Goal: Information Seeking & Learning: Learn about a topic

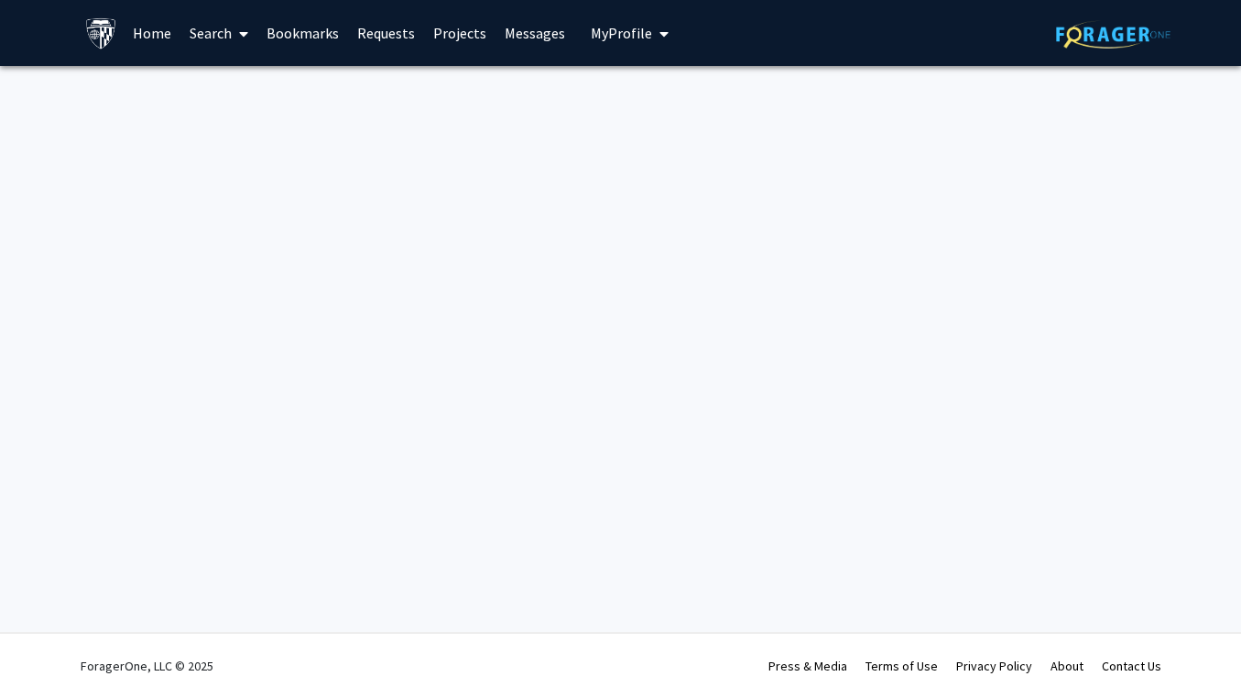
click at [235, 34] on span at bounding box center [240, 34] width 16 height 64
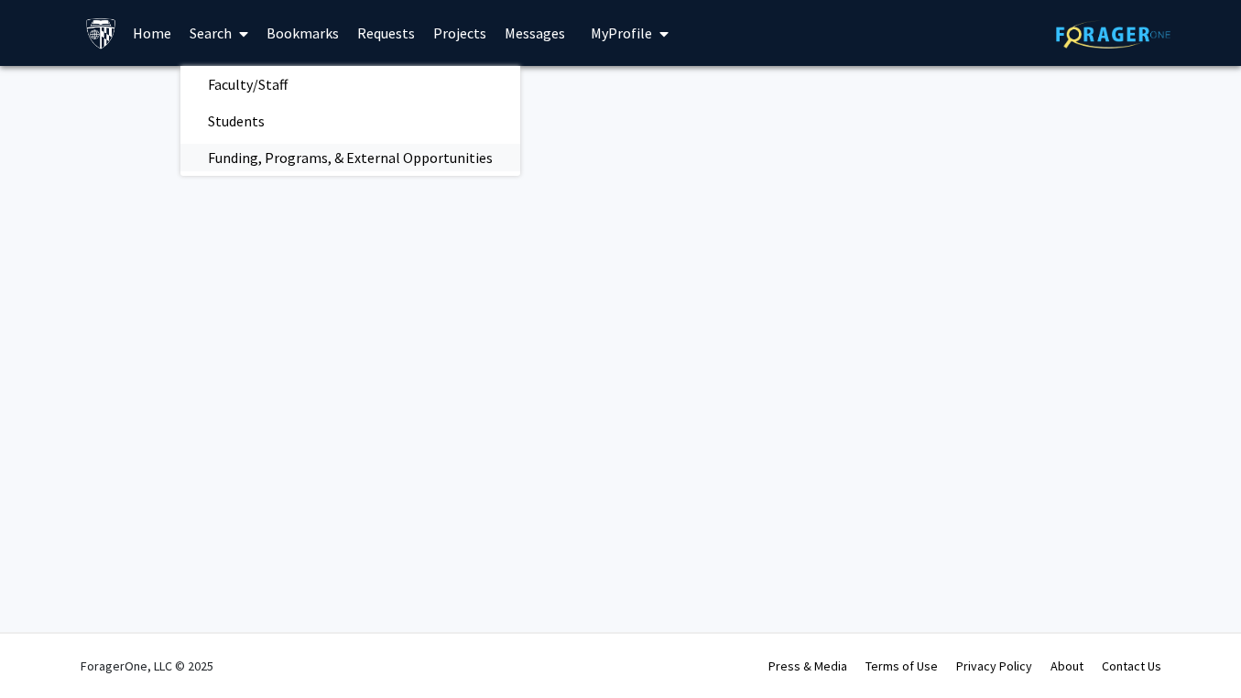
click at [304, 161] on span "Funding, Programs, & External Opportunities" at bounding box center [350, 157] width 340 height 37
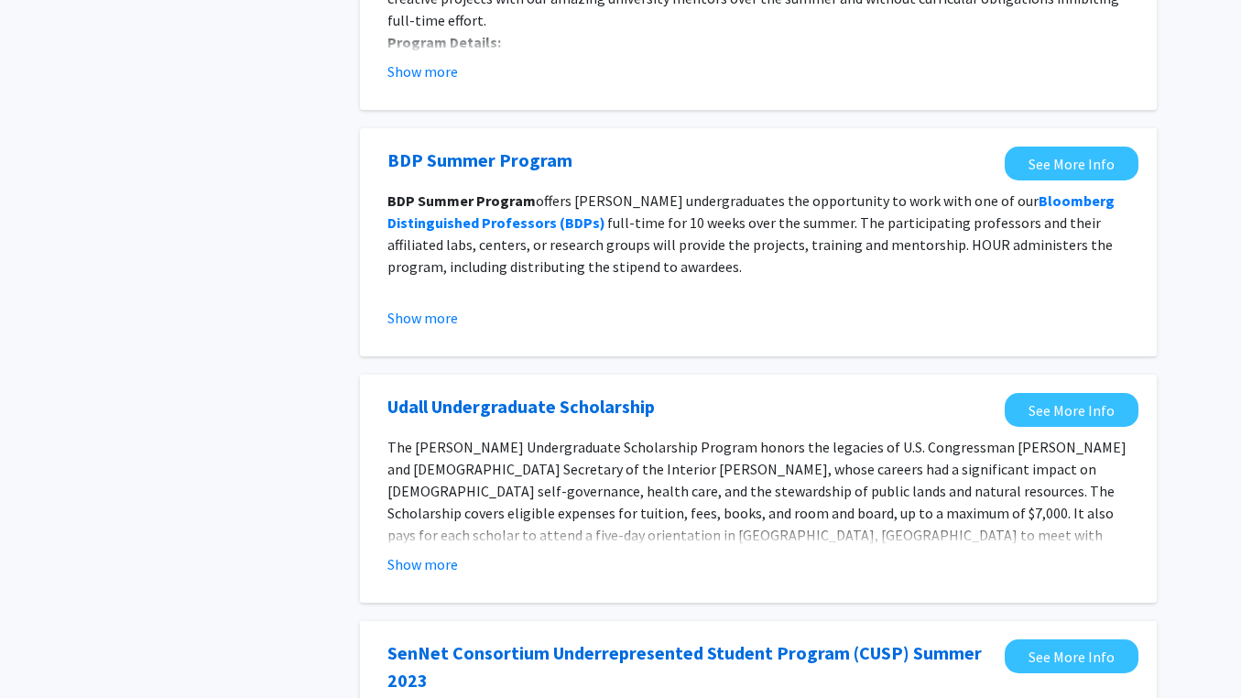
scroll to position [309, 0]
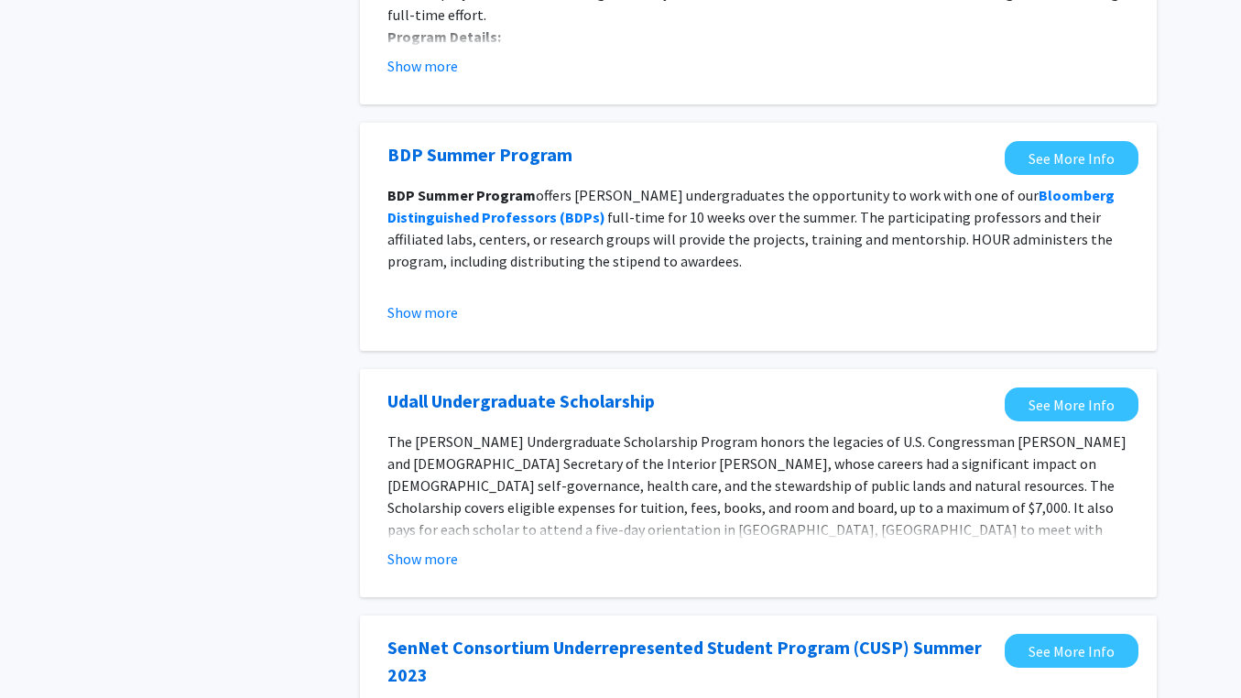
drag, startPoint x: 685, startPoint y: 267, endPoint x: 636, endPoint y: 173, distance: 106.5
click at [636, 173] on fg-opportunity "BDP Summer Program  See More Info BDP Summer Program offers [PERSON_NAME] under…" at bounding box center [758, 236] width 760 height 191
click at [636, 228] on p "BDP Summer Program offers [PERSON_NAME] undergraduates the opportunity to work …" at bounding box center [758, 228] width 742 height 88
click at [537, 166] on link "BDP Summer Program" at bounding box center [479, 154] width 185 height 27
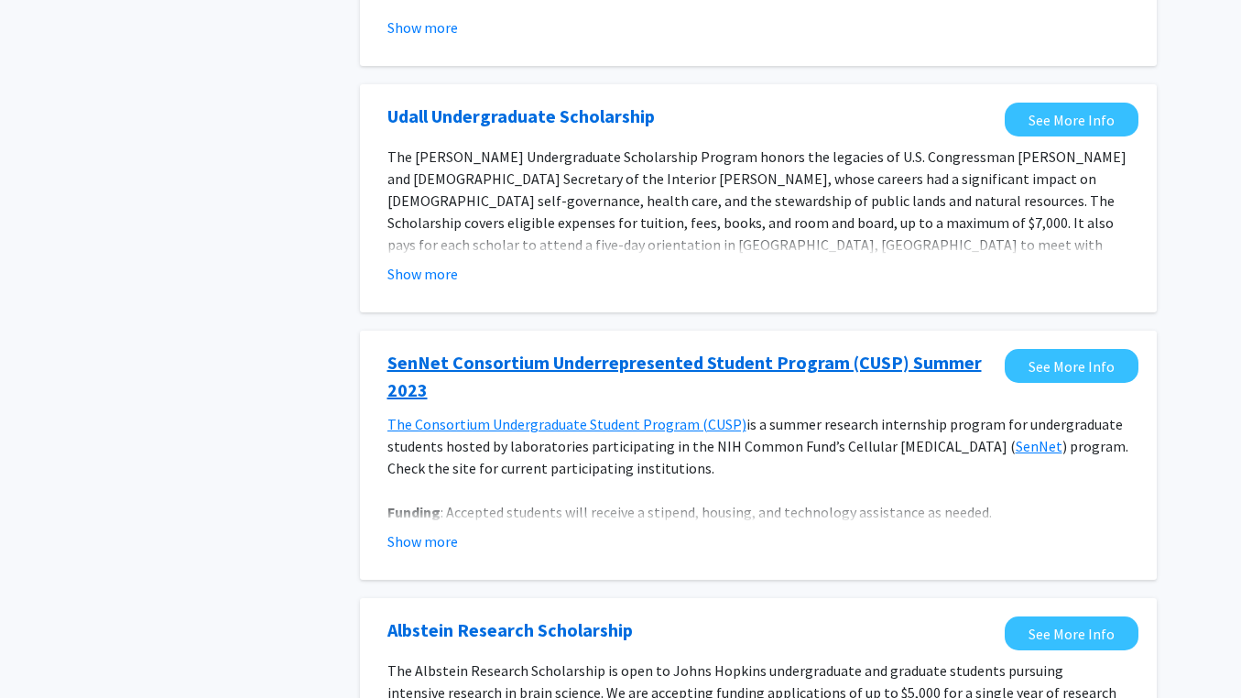
scroll to position [609, 0]
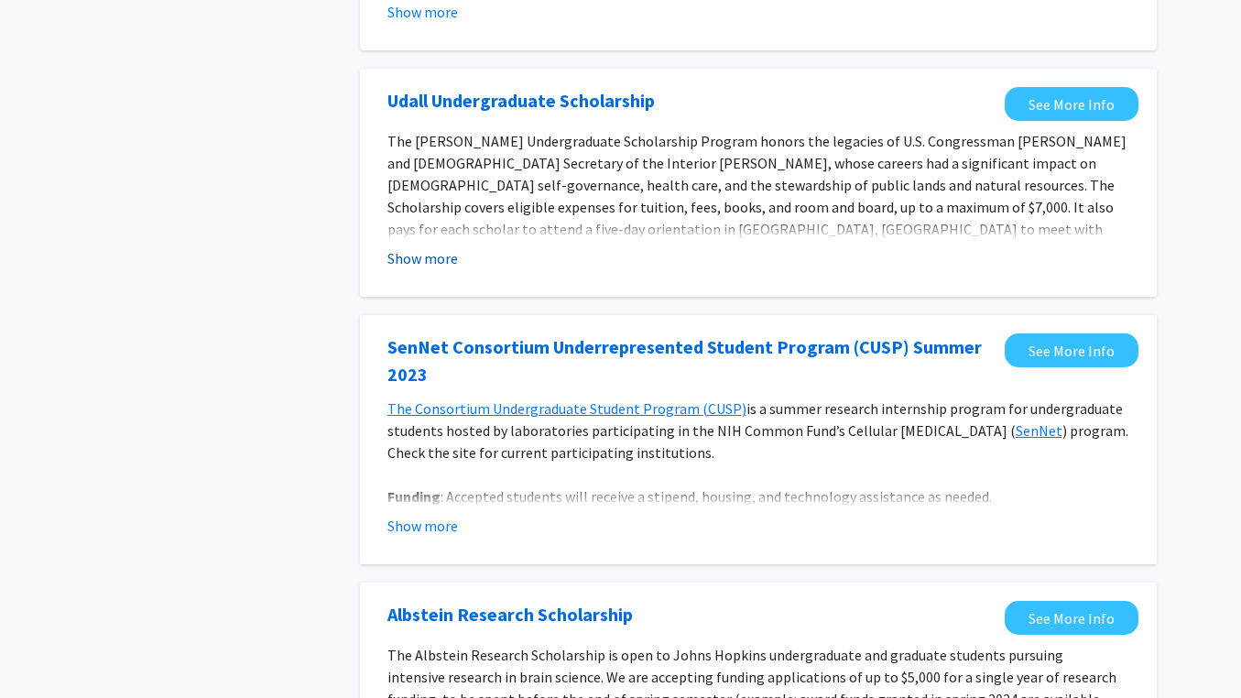
click at [432, 262] on button "Show more" at bounding box center [422, 258] width 71 height 22
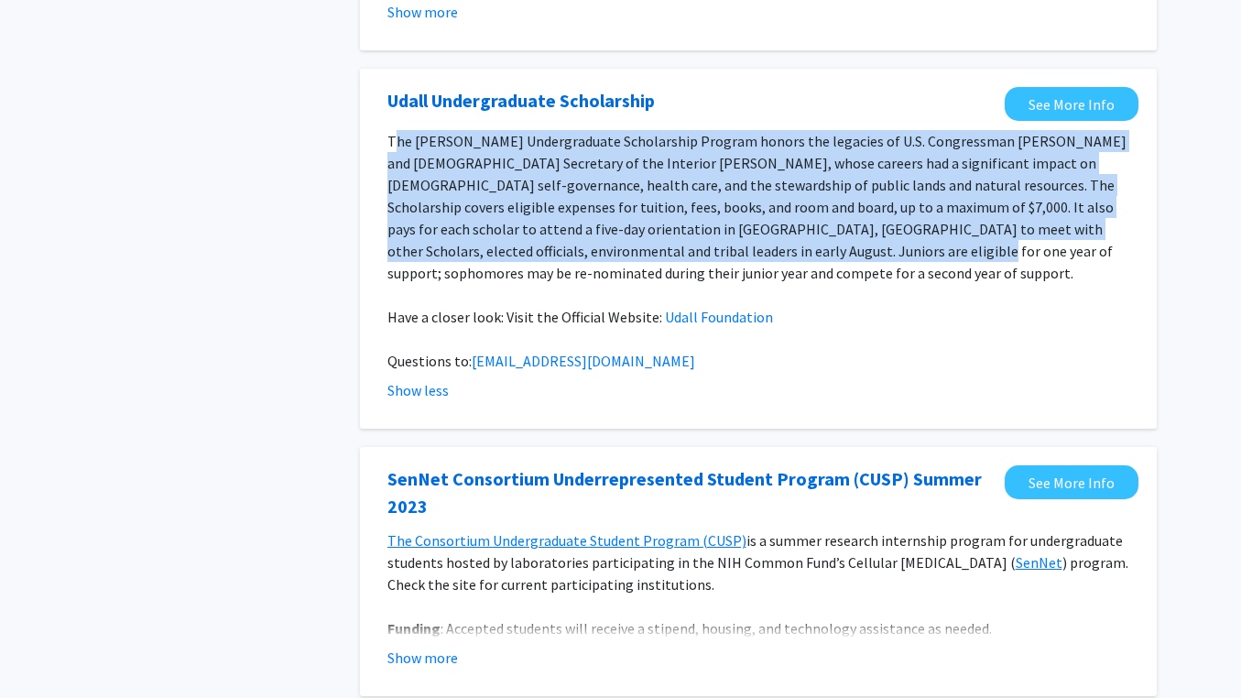
drag, startPoint x: 395, startPoint y: 135, endPoint x: 700, endPoint y: 247, distance: 325.1
click at [700, 247] on span "The [PERSON_NAME] Undergraduate Scholarship Program honors the legacies of U.S.…" at bounding box center [756, 207] width 739 height 150
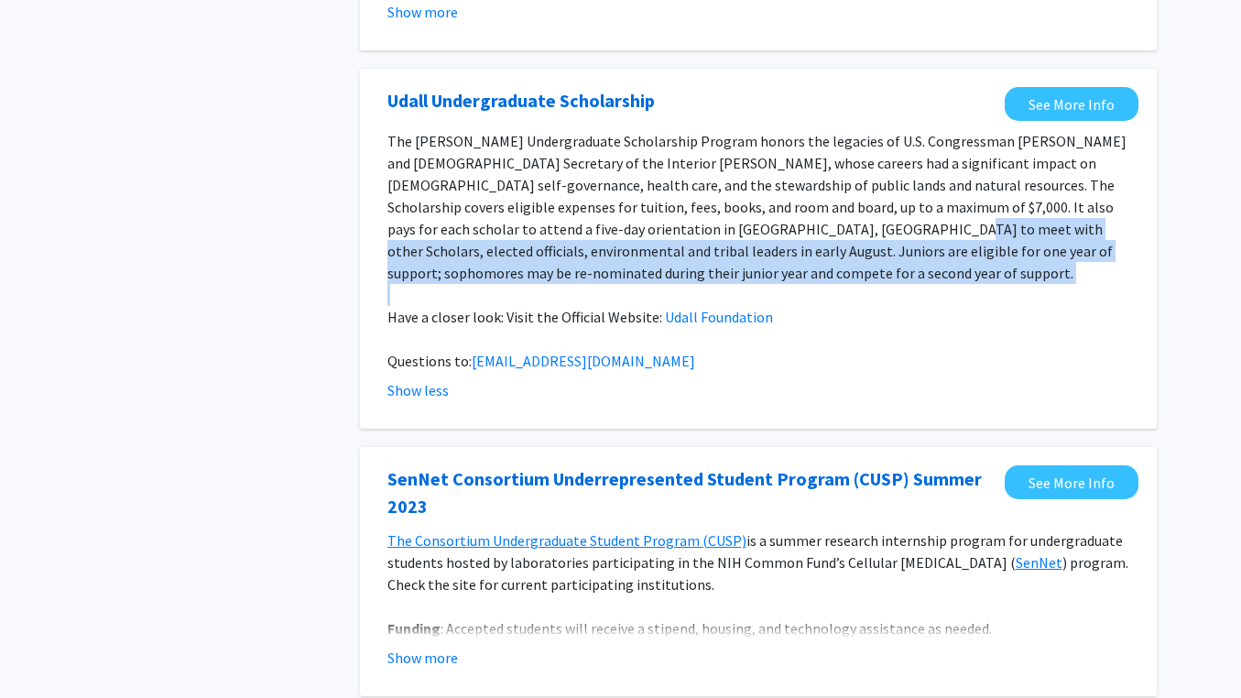
drag, startPoint x: 683, startPoint y: 231, endPoint x: 808, endPoint y: 268, distance: 130.1
click at [808, 268] on div "The [PERSON_NAME] Undergraduate Scholarship Program honors the legacies of U.S.…" at bounding box center [758, 251] width 742 height 242
click at [808, 284] on p at bounding box center [758, 295] width 742 height 22
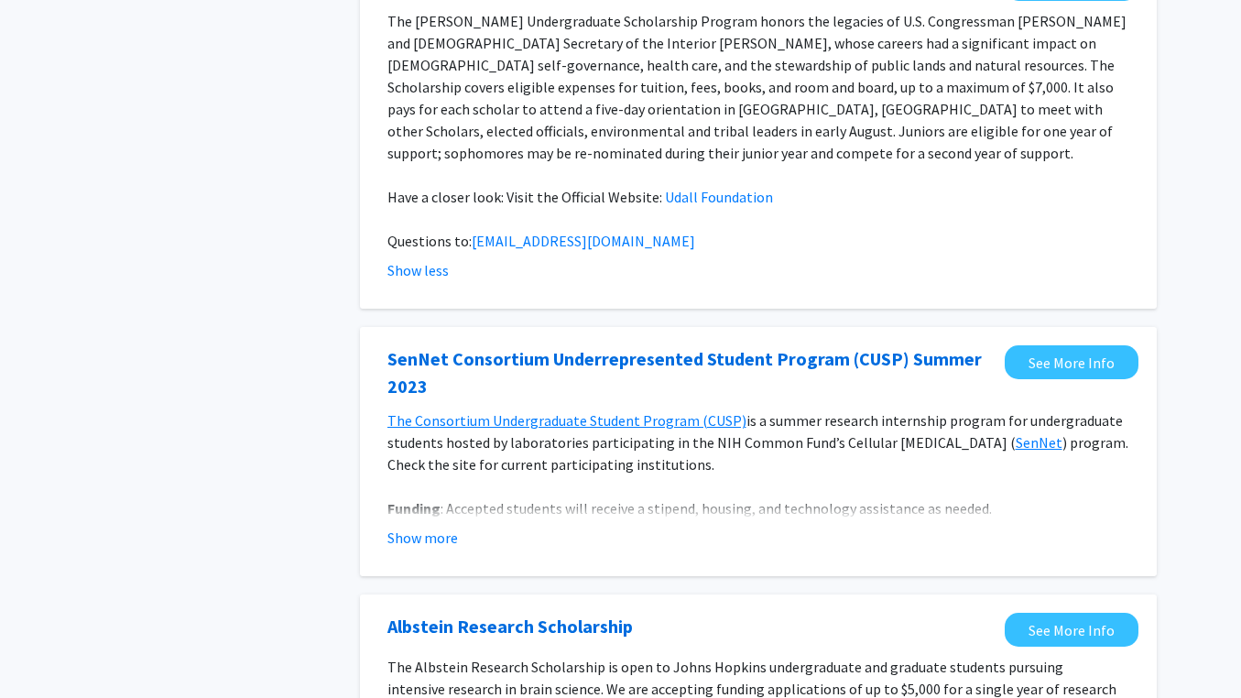
scroll to position [748, 0]
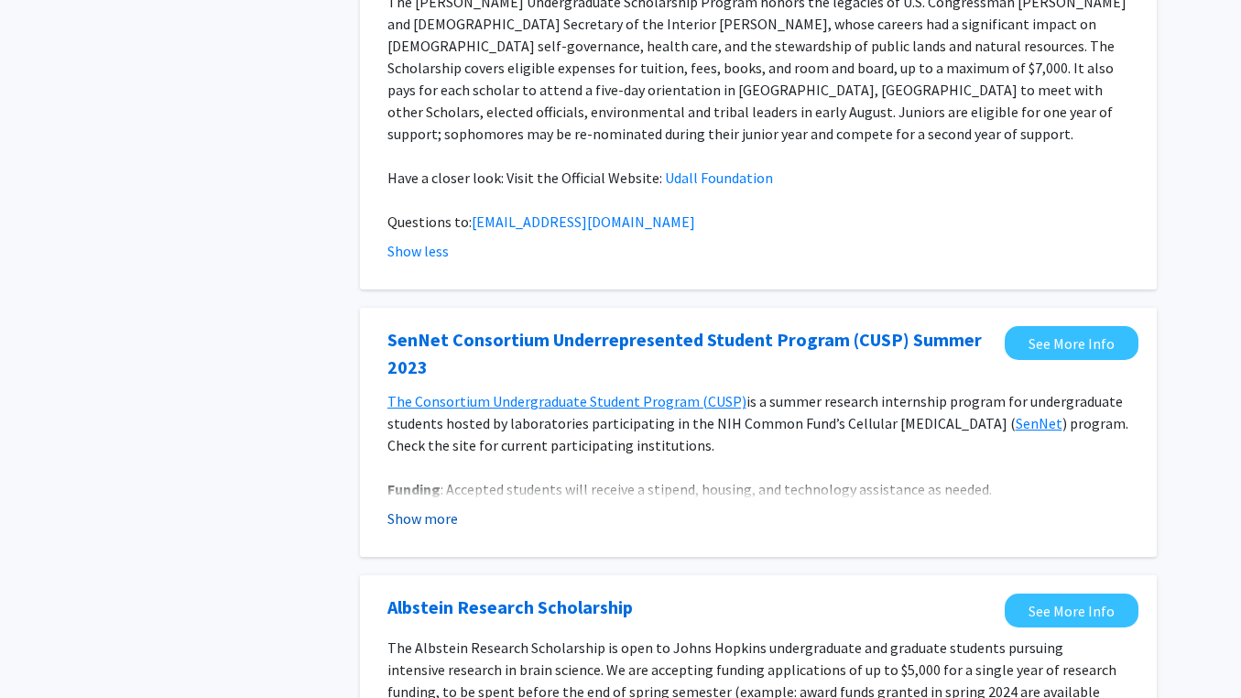
click at [399, 507] on button "Show more" at bounding box center [422, 518] width 71 height 22
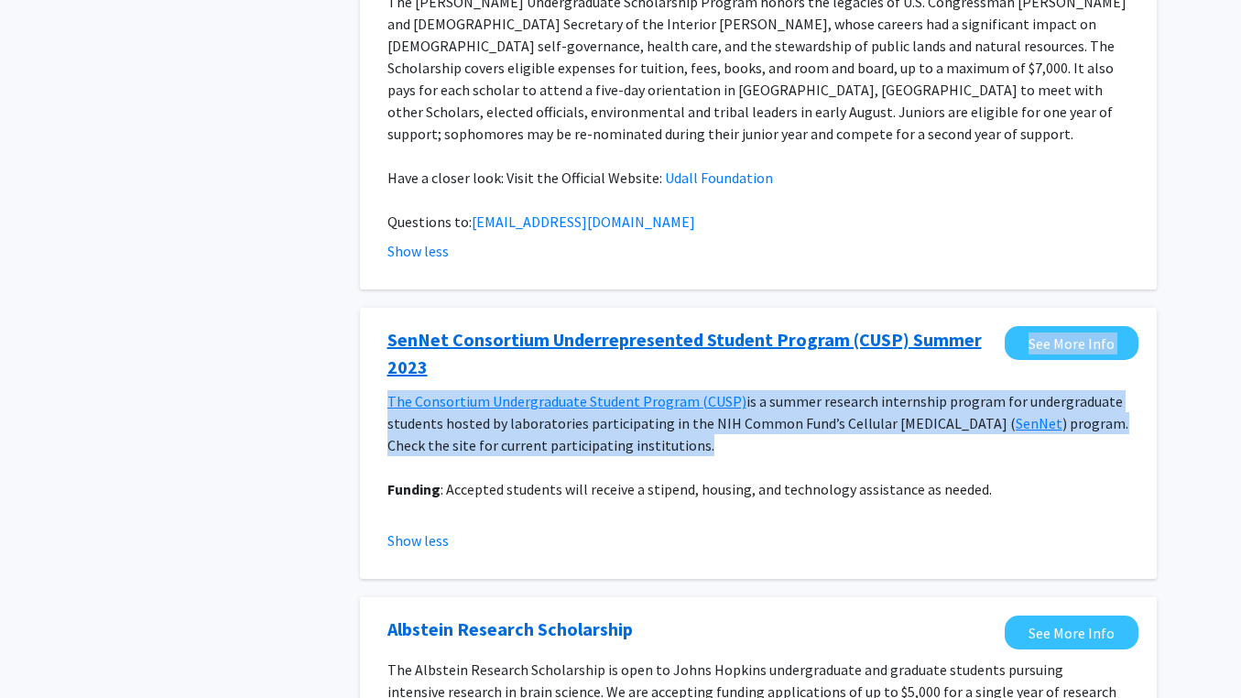
drag, startPoint x: 677, startPoint y: 436, endPoint x: 676, endPoint y: 355, distance: 80.6
click at [676, 355] on fg-opportunity "[PERSON_NAME] Consortium Underrepresented Student Program (CUSP) Summer 2023 Se…" at bounding box center [758, 443] width 760 height 234
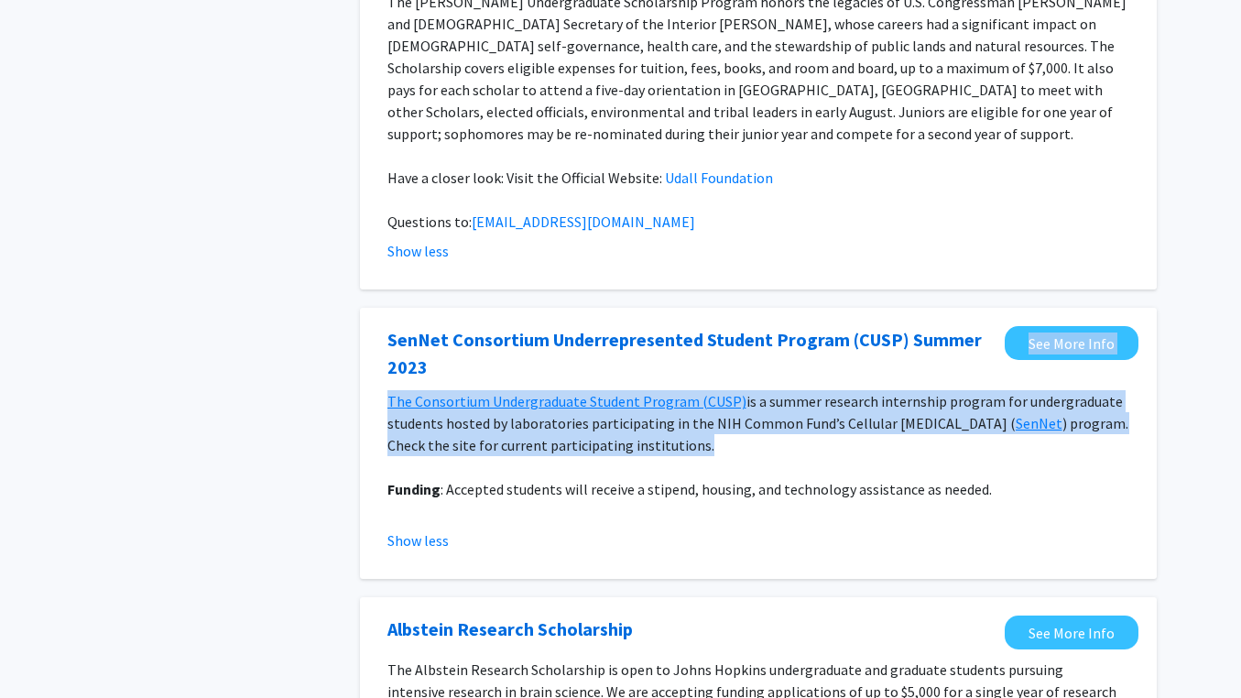
click at [753, 456] on p at bounding box center [758, 467] width 742 height 22
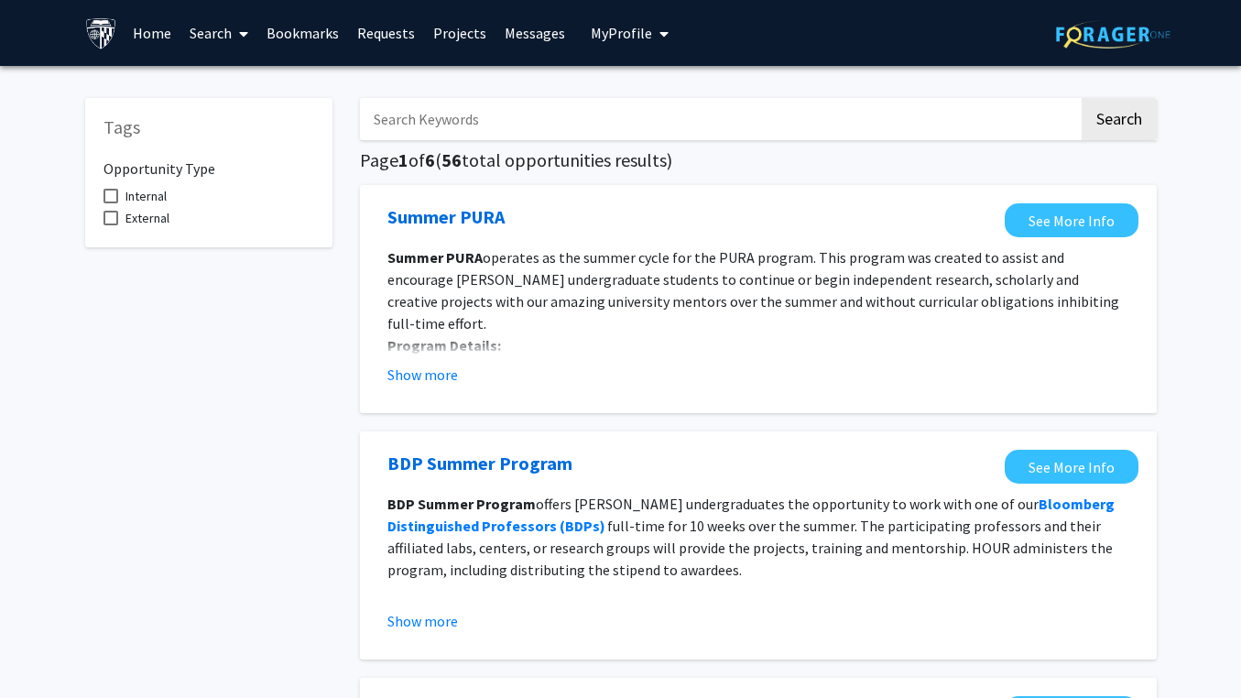
scroll to position [0, 0]
click at [235, 36] on span at bounding box center [240, 34] width 16 height 64
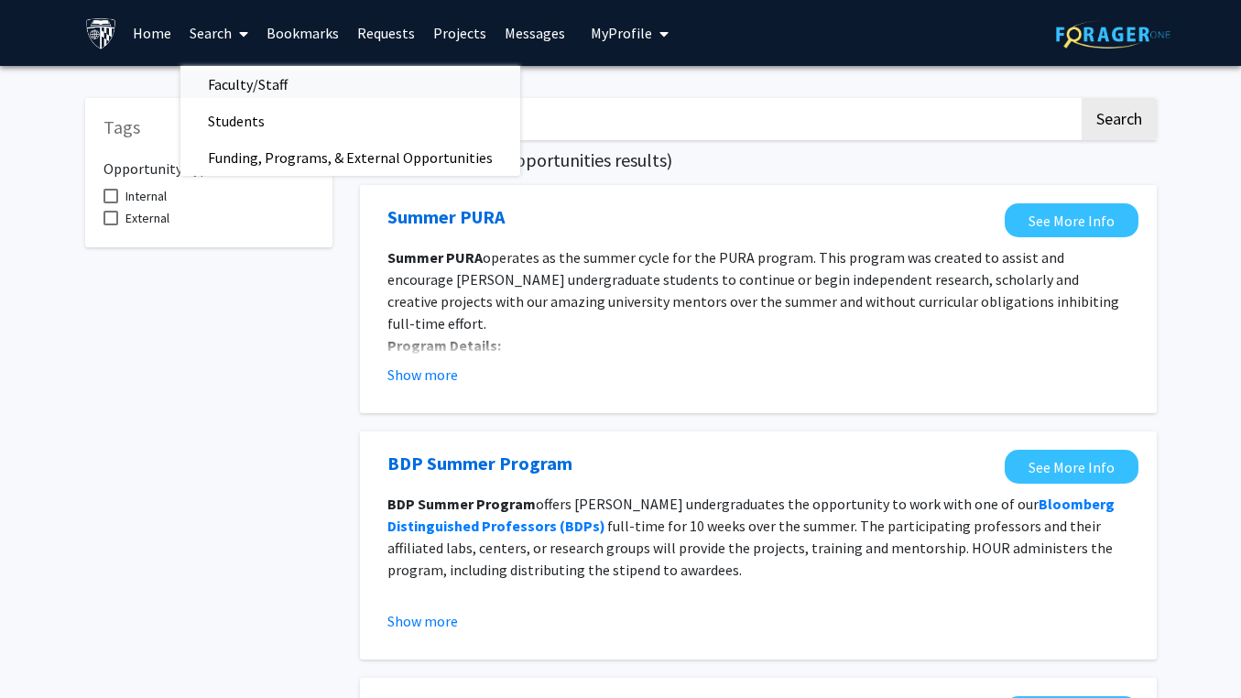
click at [234, 90] on span "Faculty/Staff" at bounding box center [247, 84] width 135 height 37
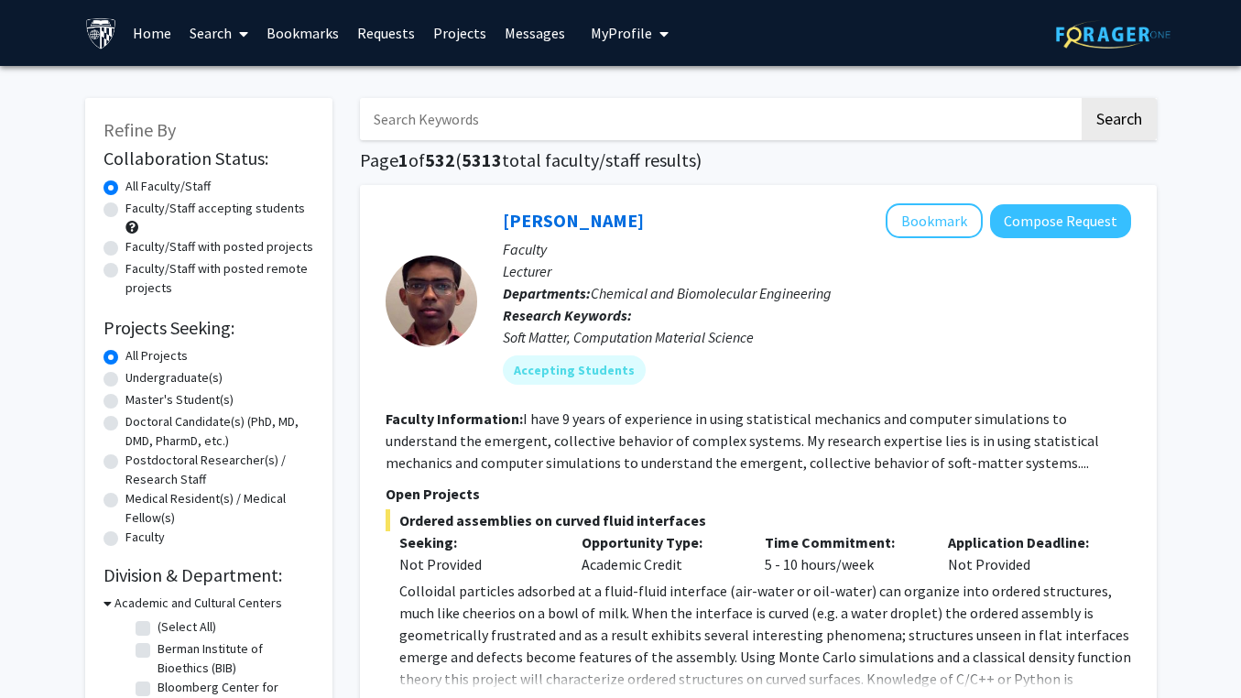
click at [180, 210] on label "Faculty/Staff accepting students" at bounding box center [215, 208] width 180 height 19
click at [137, 210] on input "Faculty/Staff accepting students" at bounding box center [131, 205] width 12 height 12
radio input "true"
click at [195, 380] on label "Undergraduate(s)" at bounding box center [173, 377] width 97 height 19
click at [137, 380] on input "Undergraduate(s)" at bounding box center [131, 374] width 12 height 12
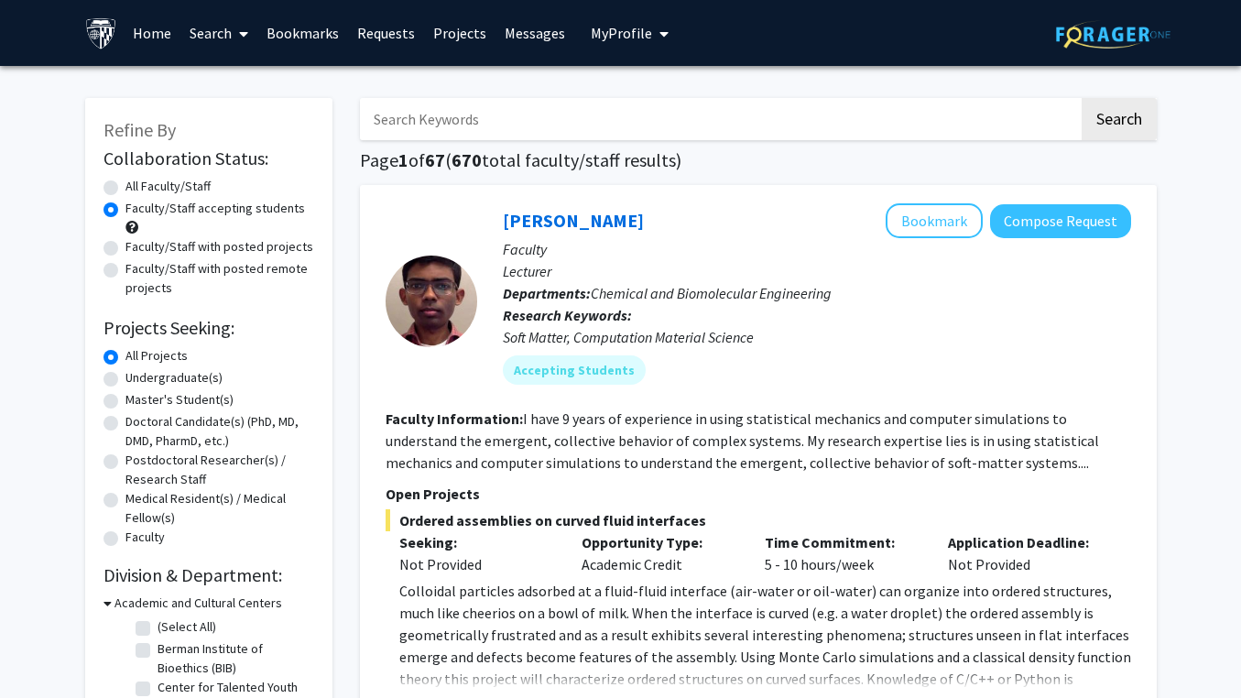
radio input "true"
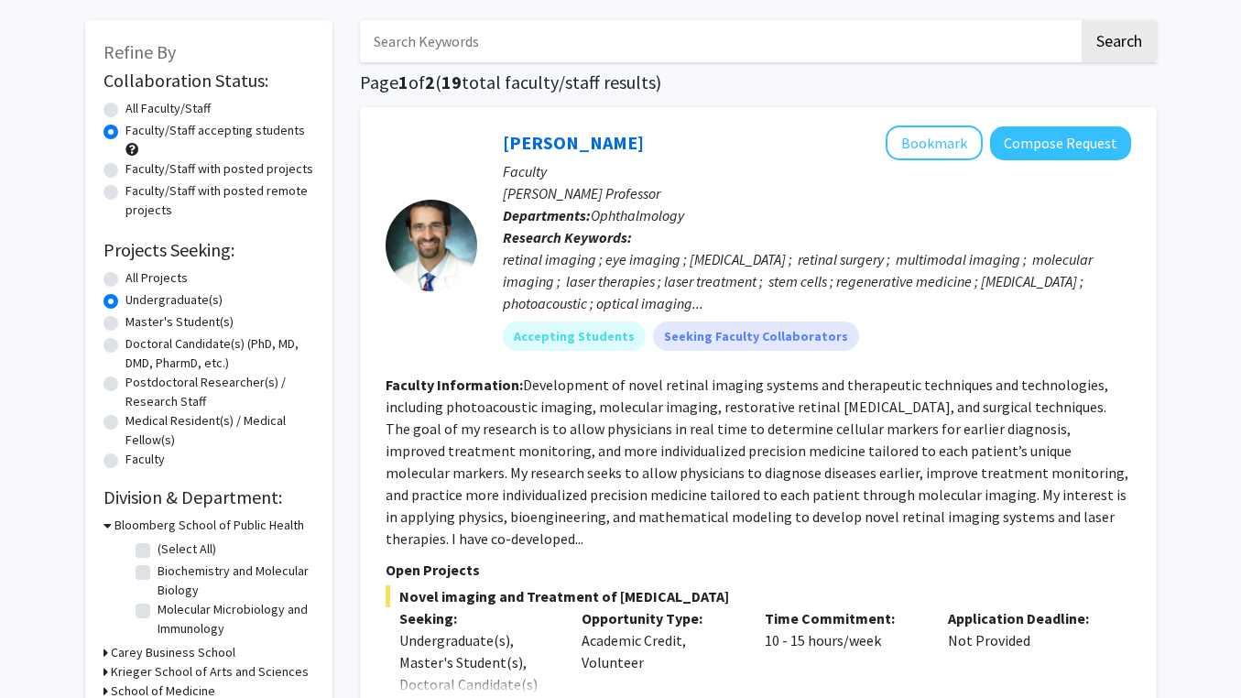
scroll to position [82, 0]
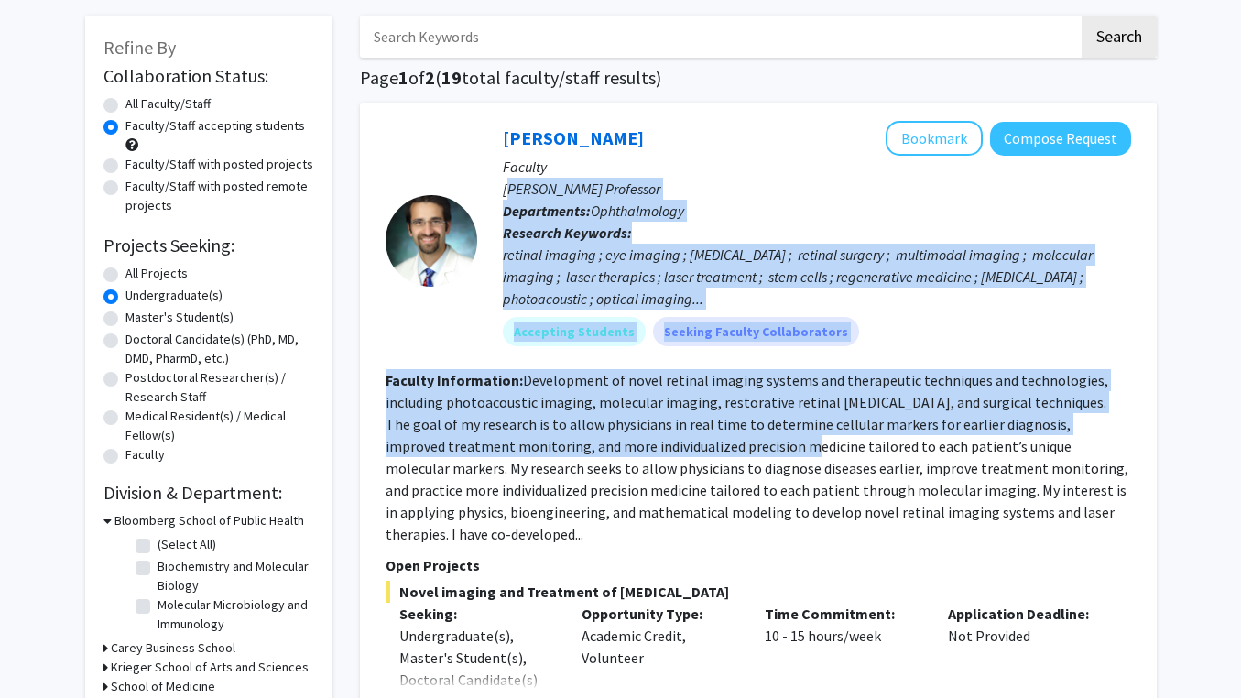
drag, startPoint x: 507, startPoint y: 190, endPoint x: 689, endPoint y: 453, distance: 320.6
click at [689, 453] on fg-search-faculty "[PERSON_NAME] Bookmark Compose Request Faculty [PERSON_NAME] Professor Departme…" at bounding box center [759, 492] width 746 height 743
click at [689, 453] on fg-read-more "Development of novel retinal imaging systems and therapeutic techniques and tec…" at bounding box center [757, 457] width 743 height 172
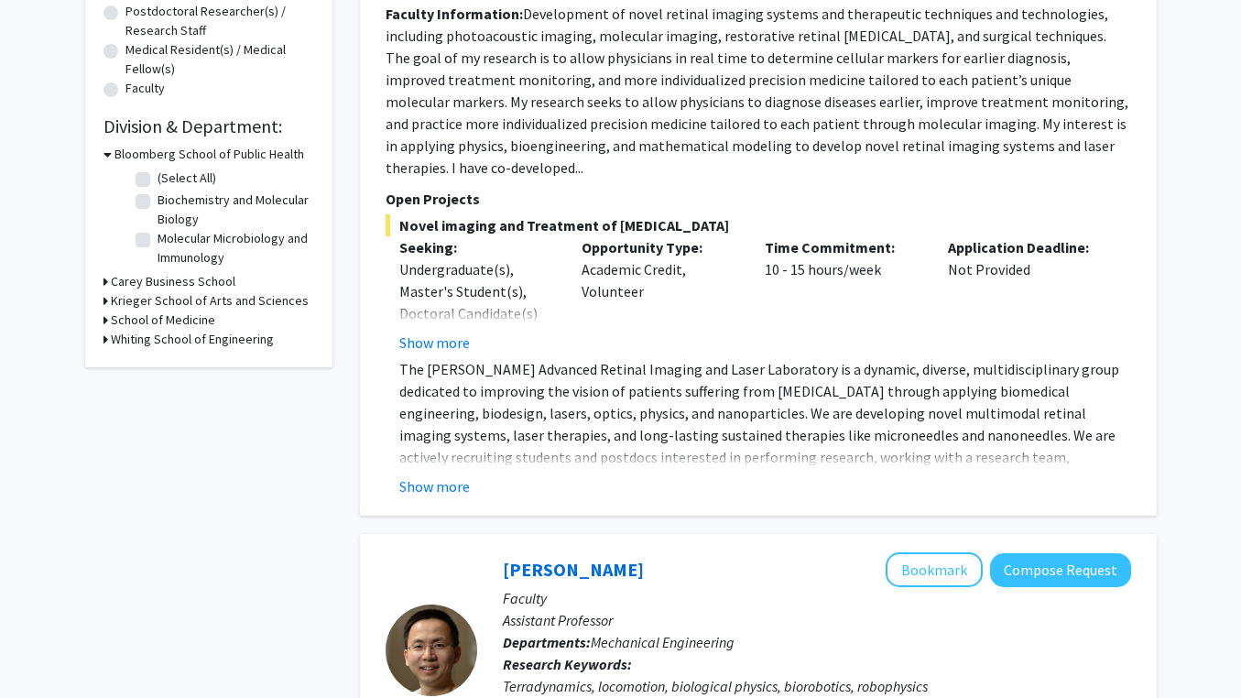
scroll to position [488, 0]
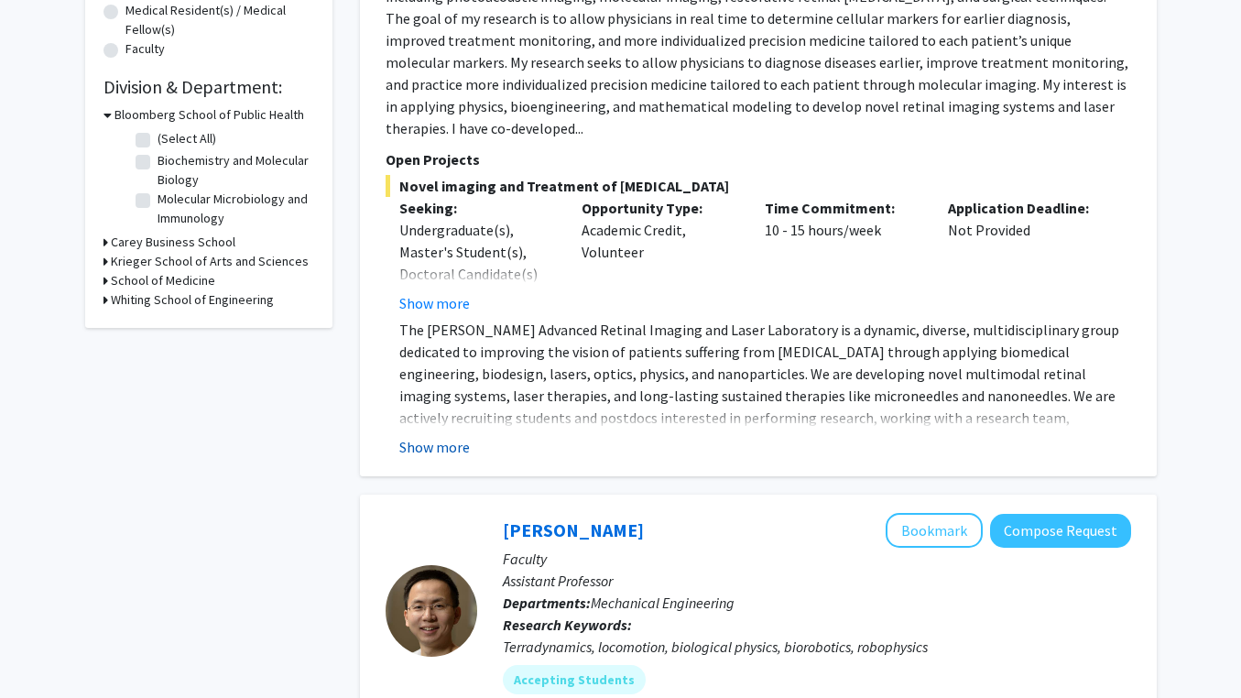
click at [439, 436] on button "Show more" at bounding box center [434, 447] width 71 height 22
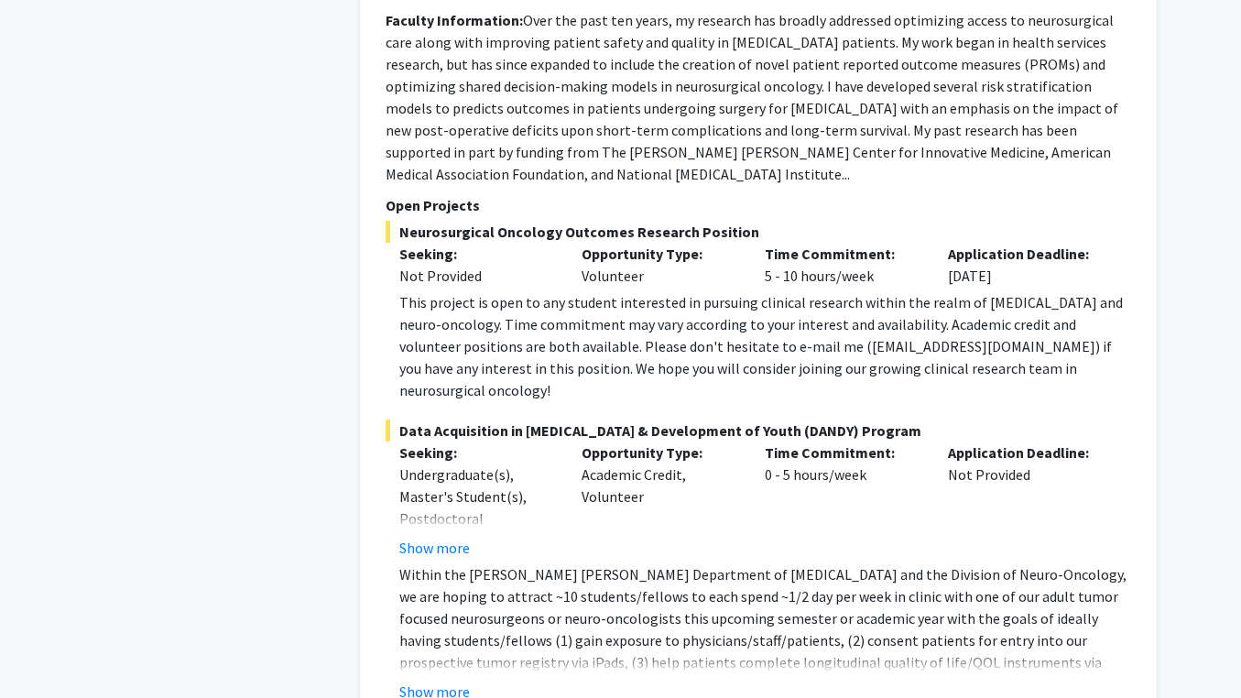
scroll to position [2818, 0]
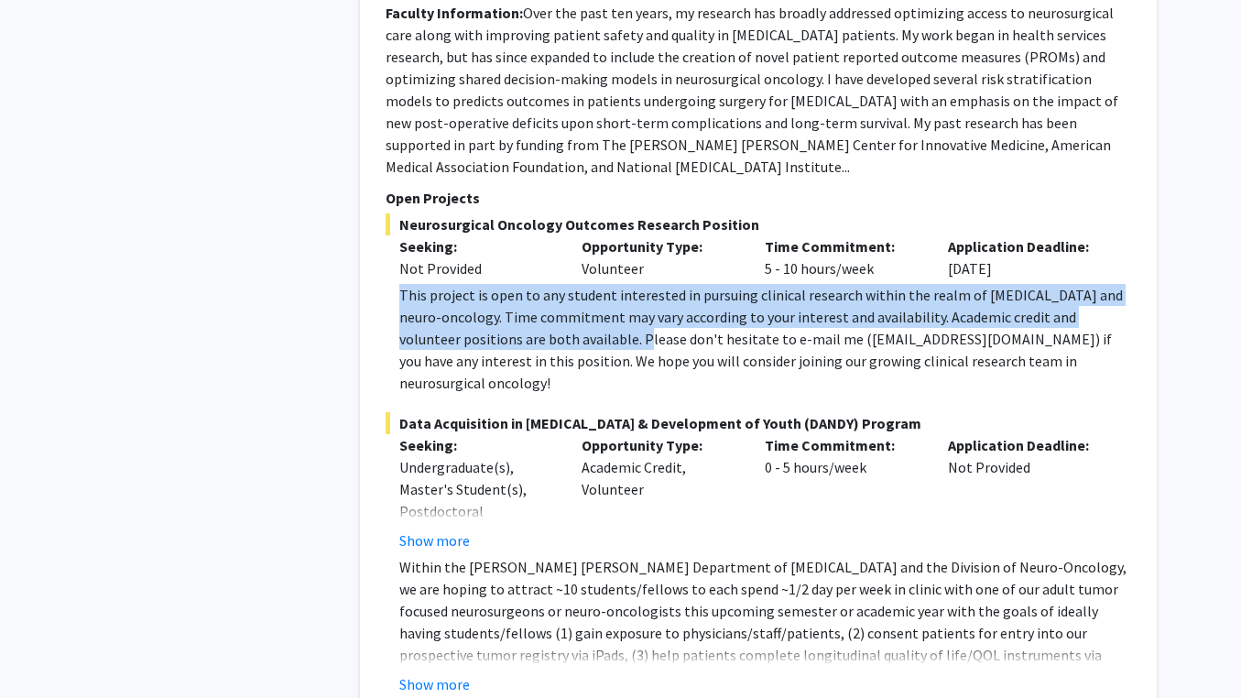
drag, startPoint x: 401, startPoint y: 184, endPoint x: 595, endPoint y: 240, distance: 202.1
click at [595, 284] on div "This project is open to any student interested in pursuing clinical research wi…" at bounding box center [765, 339] width 732 height 110
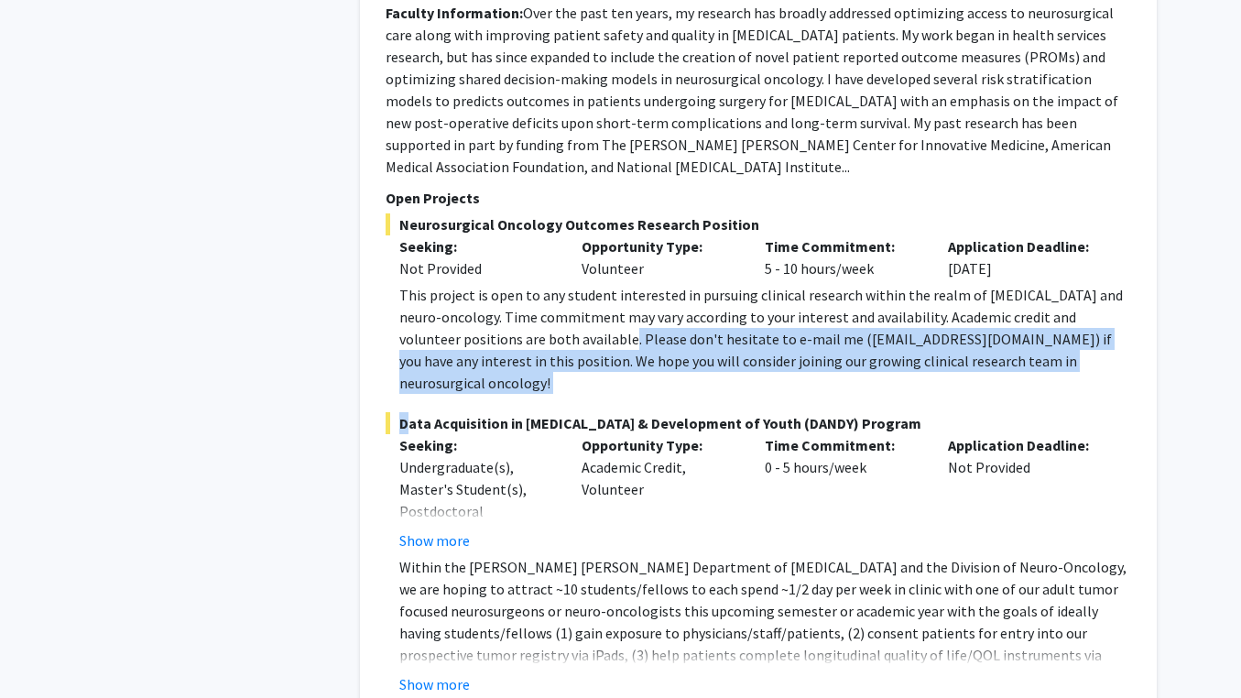
drag, startPoint x: 576, startPoint y: 234, endPoint x: 812, endPoint y: 271, distance: 239.1
click at [812, 271] on fg-project-list "Neurosurgical Oncology Outcomes Research Position Seeking: Not Provided Opportu…" at bounding box center [759, 454] width 746 height 482
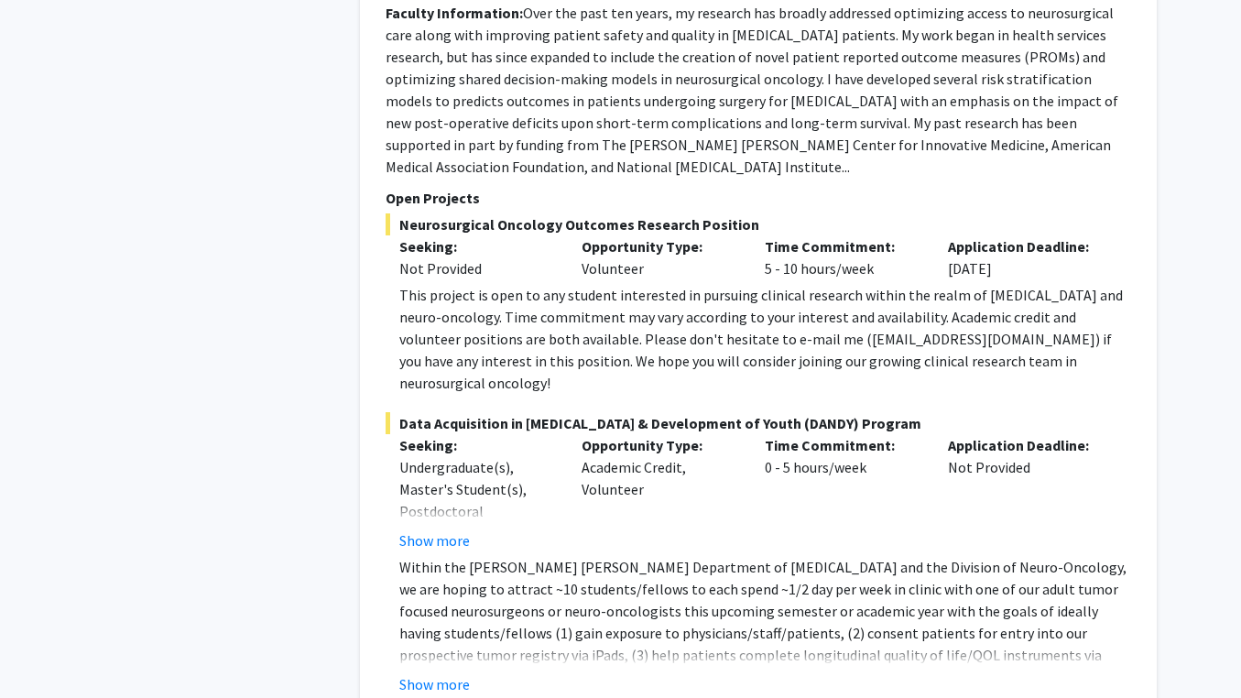
click at [812, 271] on fg-project-list "Neurosurgical Oncology Outcomes Research Position Seeking: Not Provided Opportu…" at bounding box center [759, 454] width 746 height 482
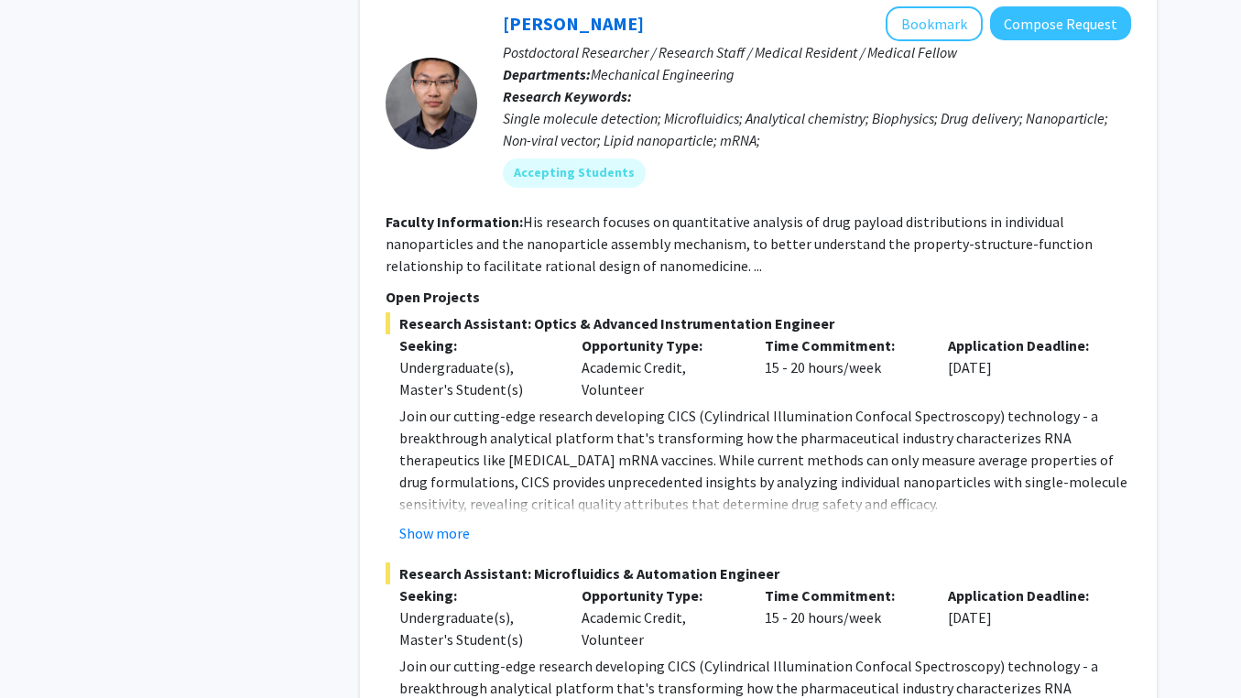
scroll to position [3571, 0]
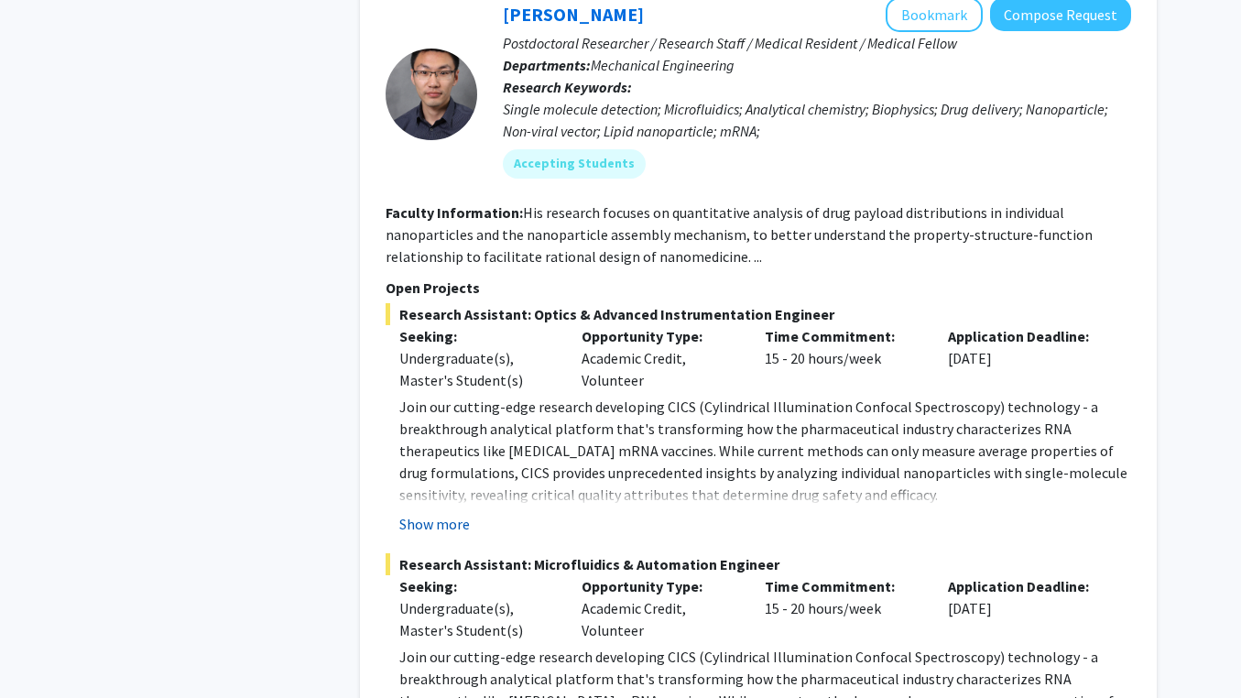
click at [443, 513] on button "Show more" at bounding box center [434, 524] width 71 height 22
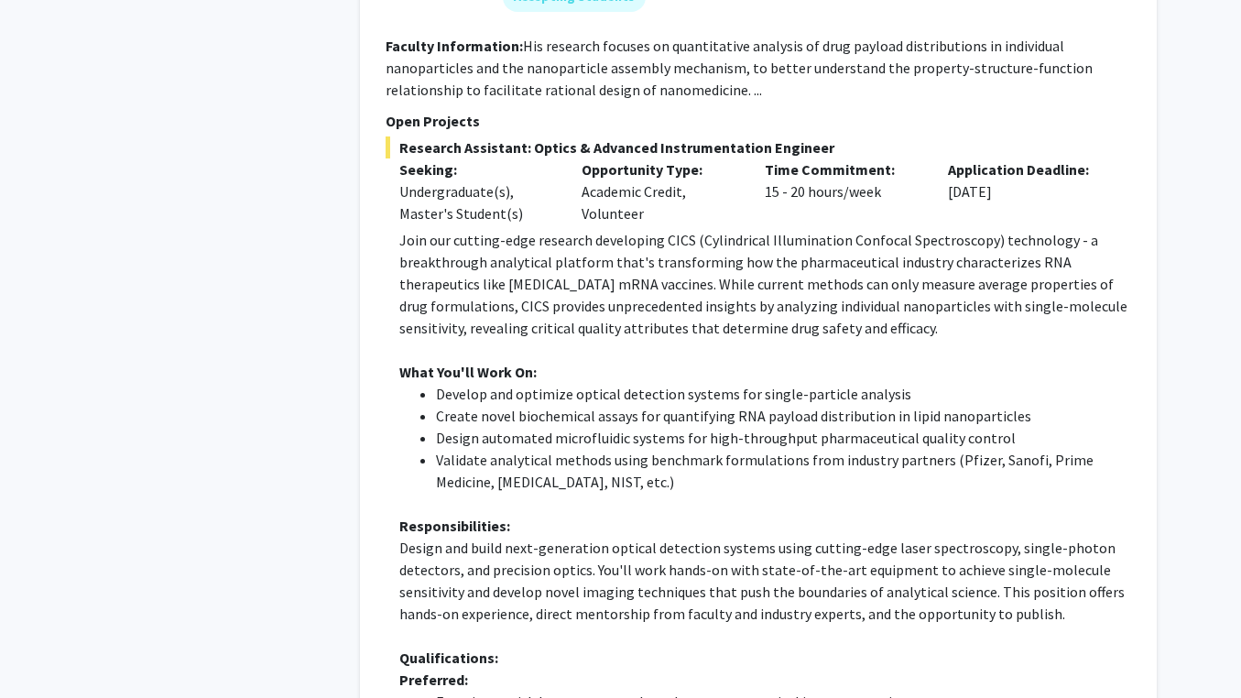
scroll to position [3742, 0]
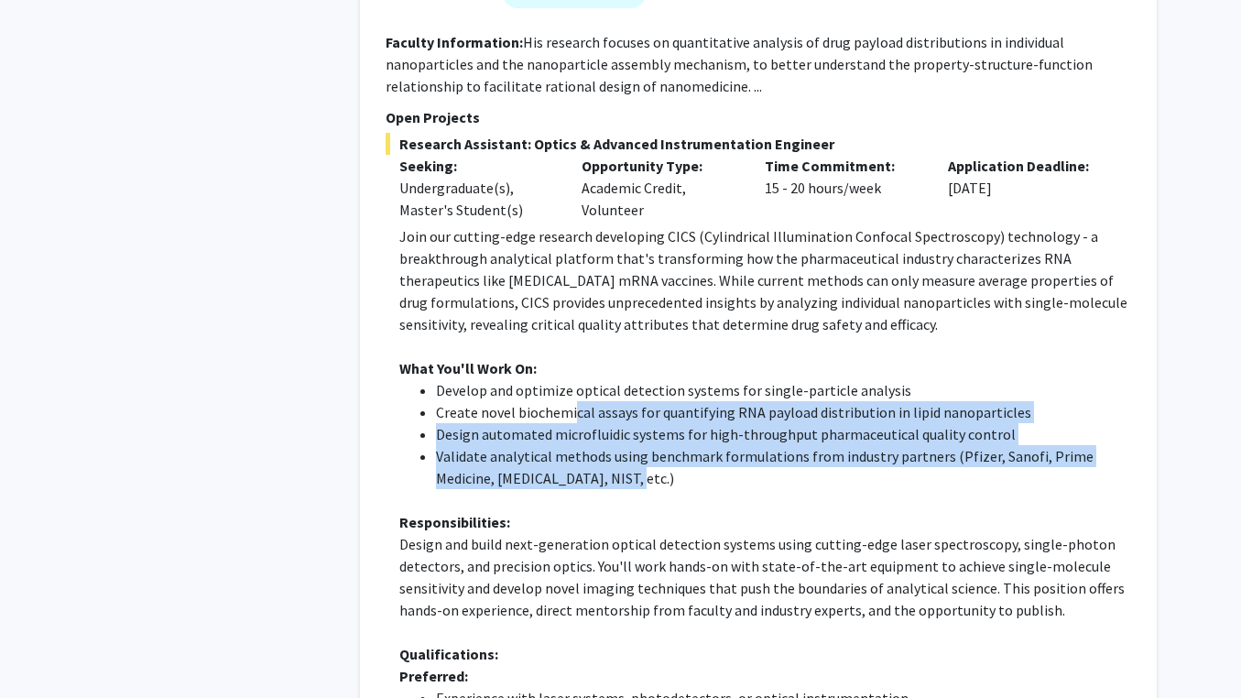
drag, startPoint x: 574, startPoint y: 276, endPoint x: 638, endPoint y: 350, distance: 98.1
click at [638, 379] on ul "Develop and optimize optical detection systems for single-particle analysis Cre…" at bounding box center [765, 434] width 732 height 110
click at [638, 445] on li "Validate analytical methods using benchmark formulations from industry partners…" at bounding box center [783, 467] width 695 height 44
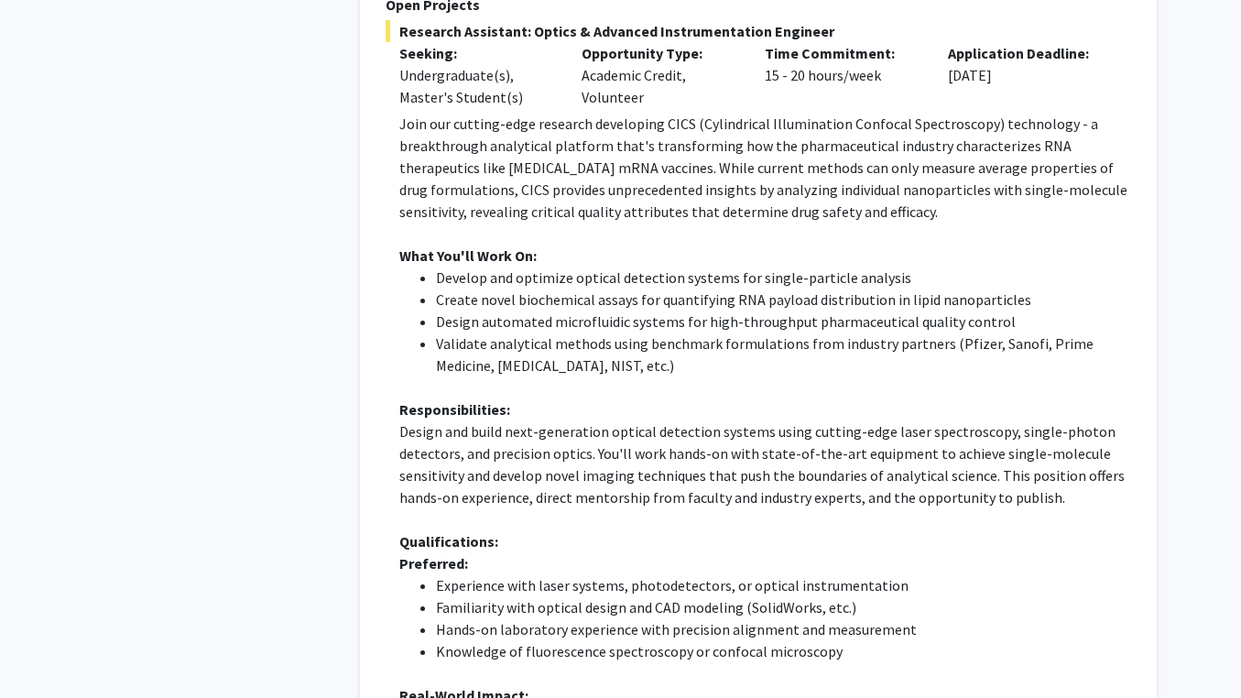
scroll to position [3858, 0]
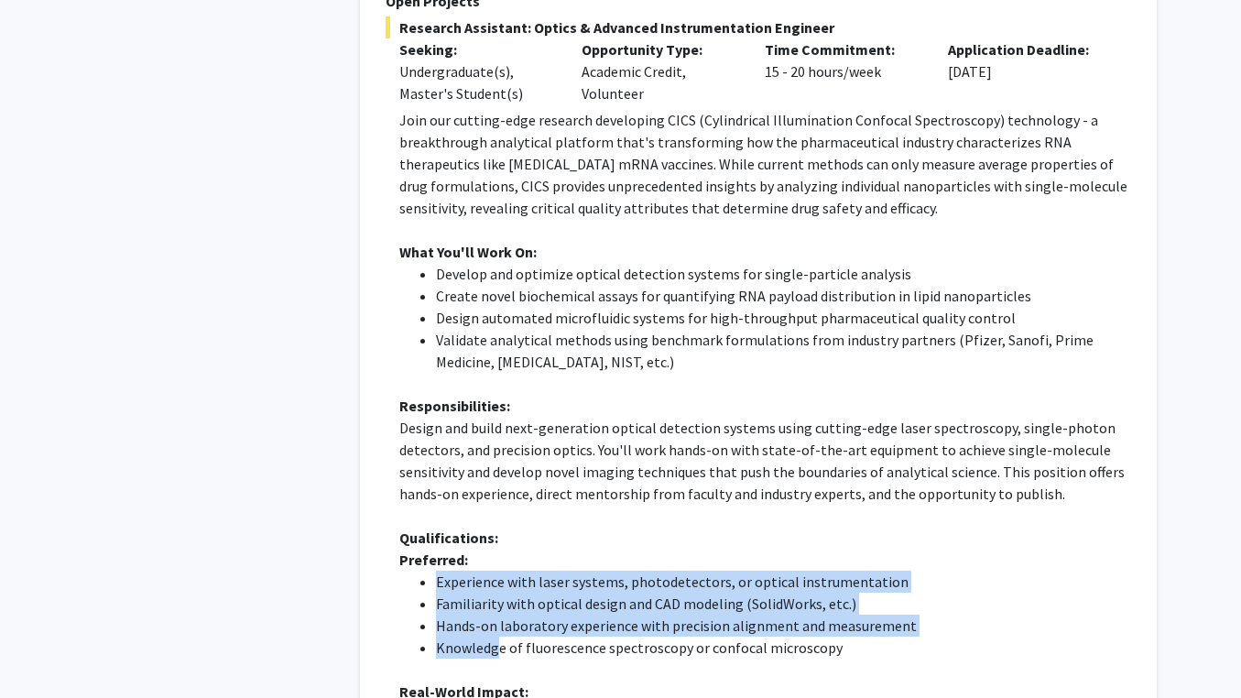
drag, startPoint x: 431, startPoint y: 449, endPoint x: 496, endPoint y: 521, distance: 96.7
click at [496, 571] on ul "Experience with laser systems, photodetectors, or optical instrumentation Famil…" at bounding box center [765, 615] width 732 height 88
click at [496, 637] on li "Knowledge of fluorescence spectroscopy or confocal microscopy" at bounding box center [783, 648] width 695 height 22
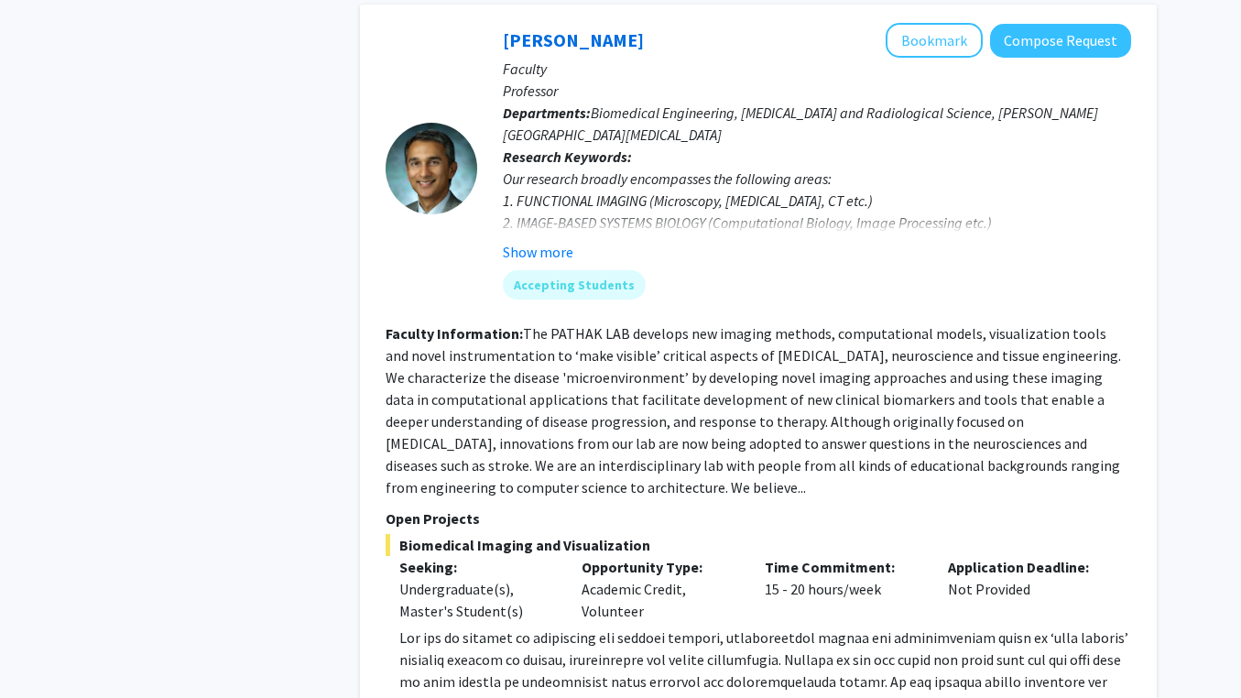
scroll to position [6033, 0]
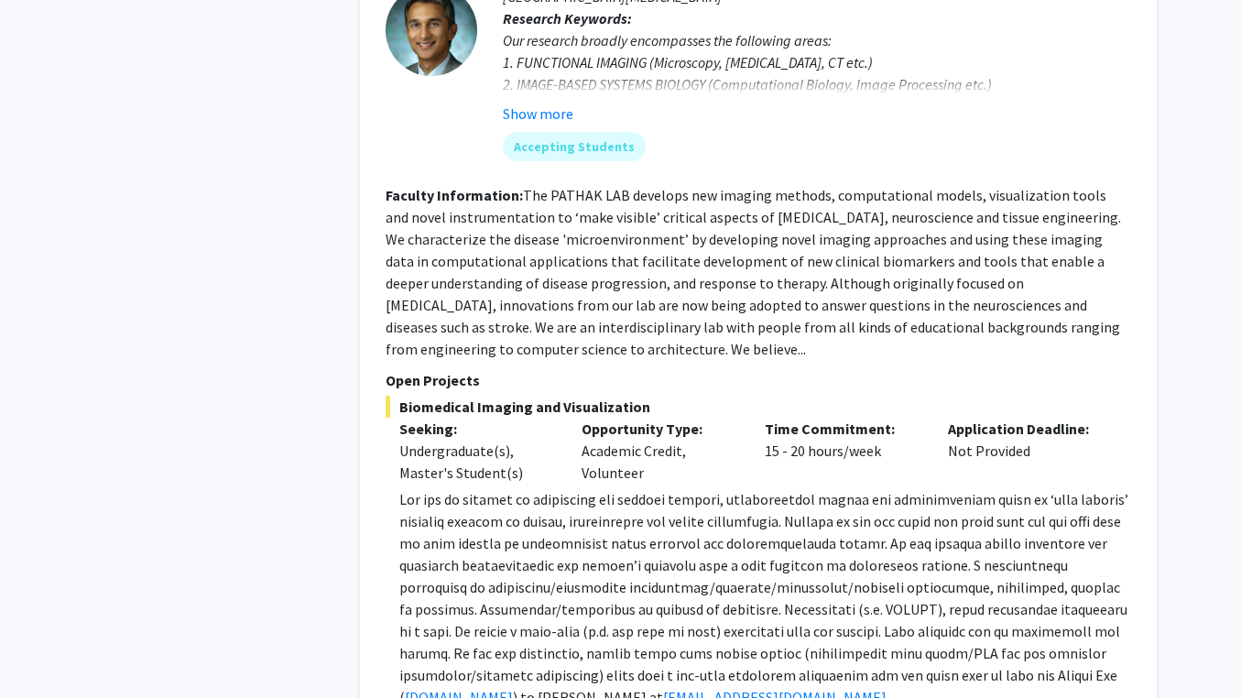
scroll to position [6176, 0]
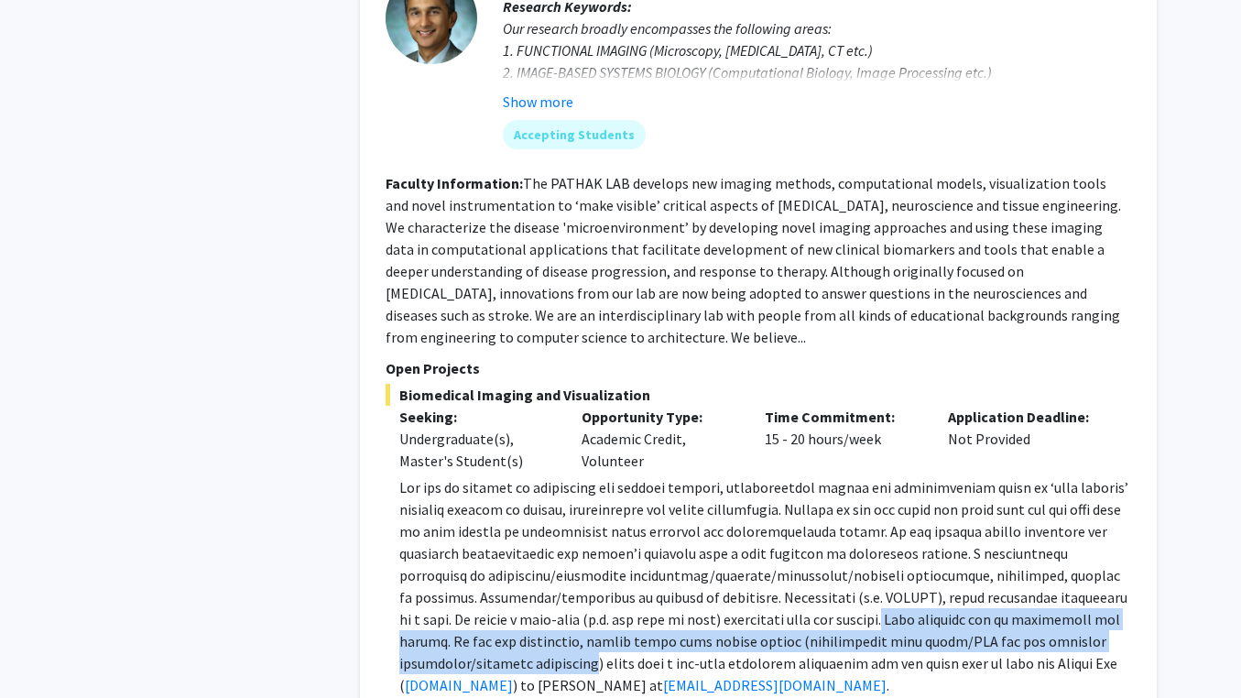
drag, startPoint x: 843, startPoint y: 445, endPoint x: 470, endPoint y: 488, distance: 375.3
click at [470, 488] on span at bounding box center [763, 586] width 729 height 216
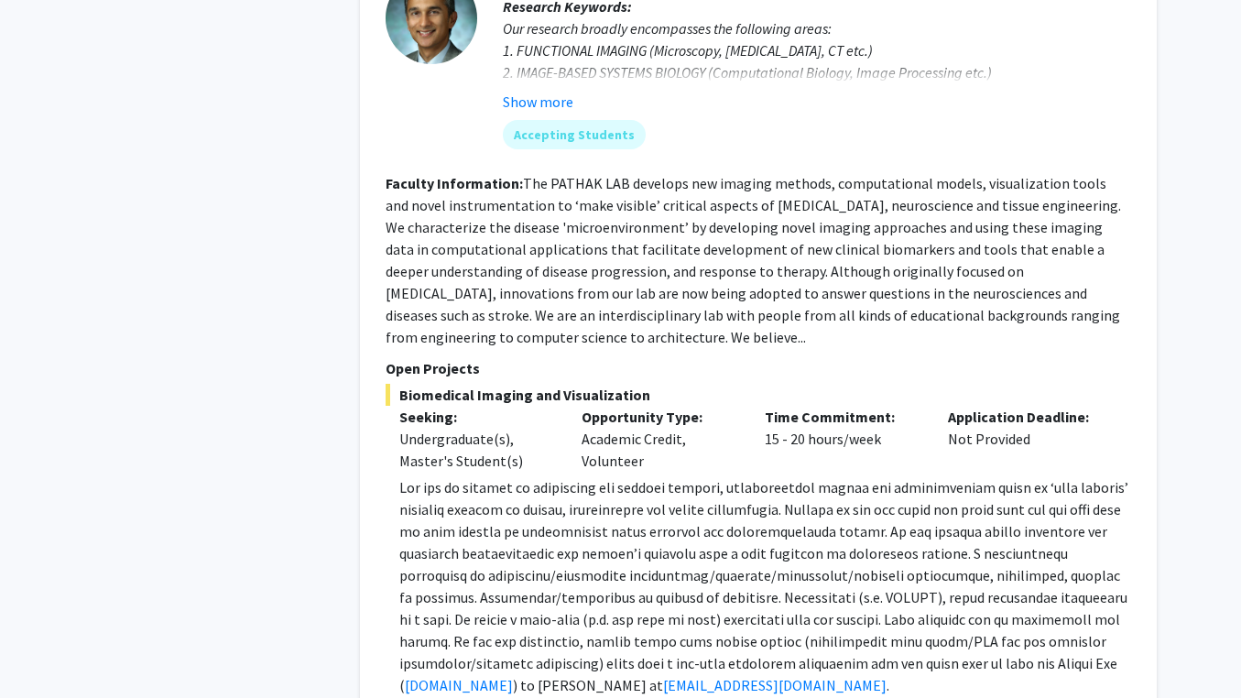
drag, startPoint x: 476, startPoint y: 488, endPoint x: 649, endPoint y: 521, distance: 176.2
click at [649, 521] on p "[DOMAIN_NAME] ) to [PERSON_NAME] at [EMAIL_ADDRESS][DOMAIN_NAME] ." at bounding box center [765, 586] width 732 height 220
click at [649, 676] on span ") to [PERSON_NAME] at" at bounding box center [588, 685] width 150 height 18
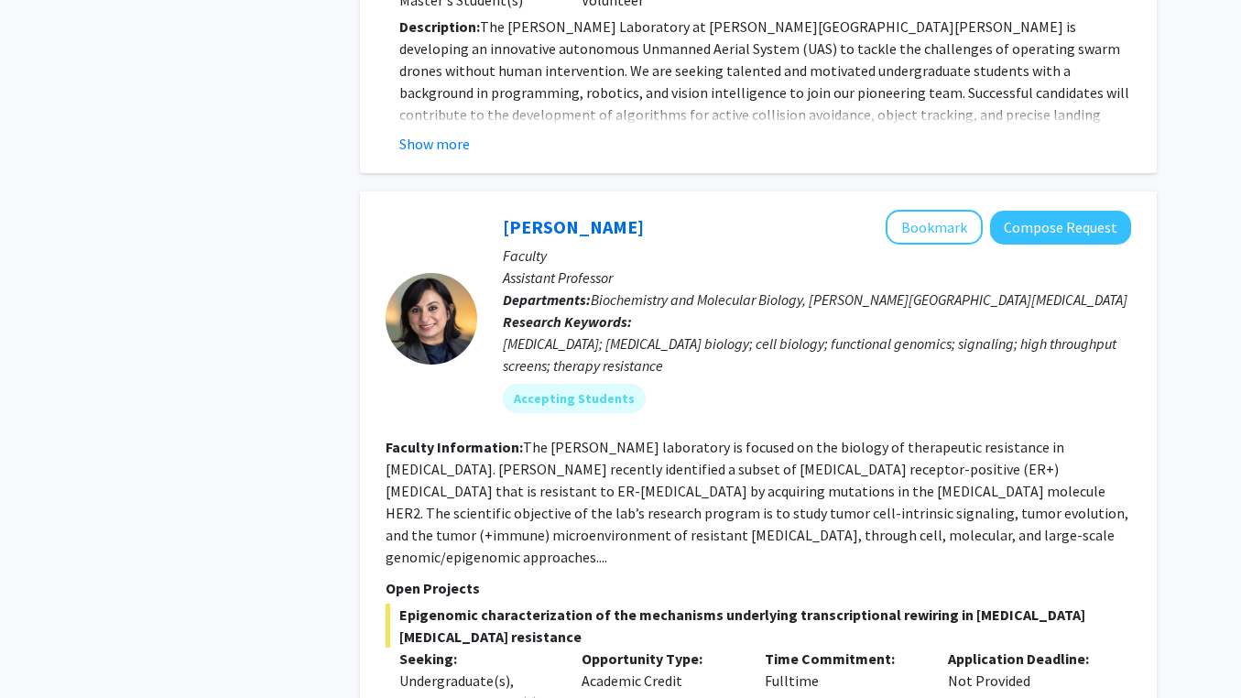
scroll to position [7741, 0]
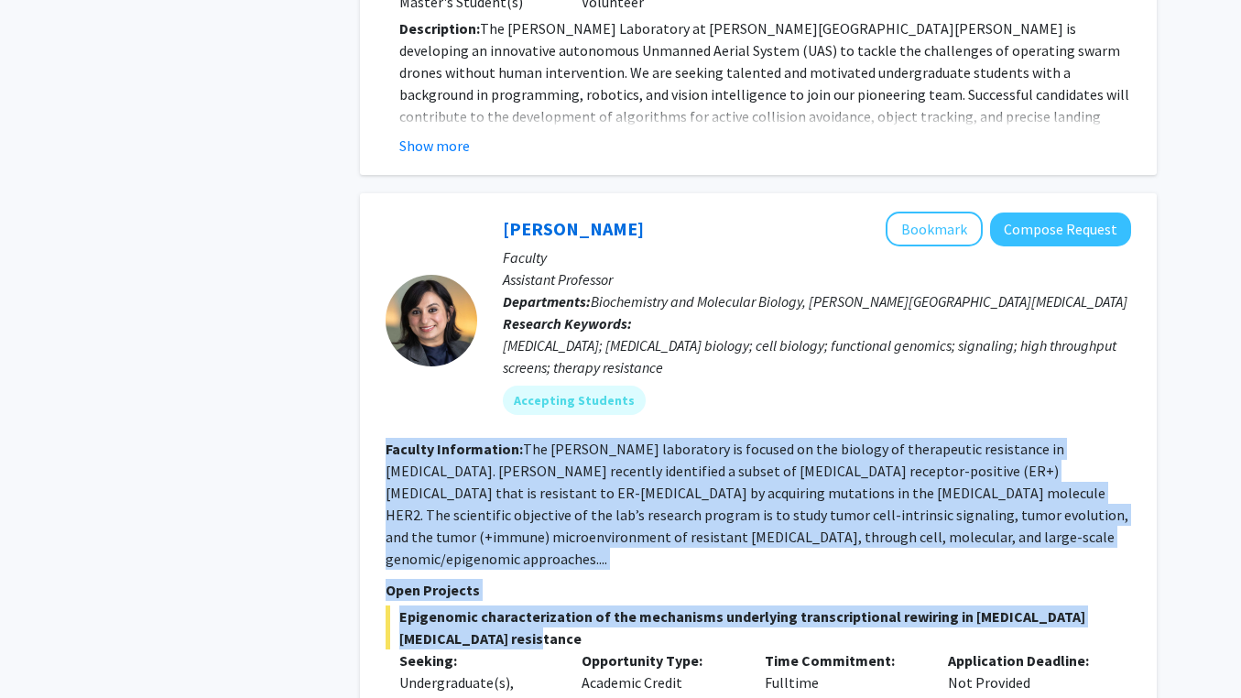
drag, startPoint x: 377, startPoint y: 253, endPoint x: 582, endPoint y: 426, distance: 267.7
click at [582, 426] on div "[PERSON_NAME] Bookmark Compose Request Faculty Assistant Professor Departments:…" at bounding box center [758, 546] width 797 height 706
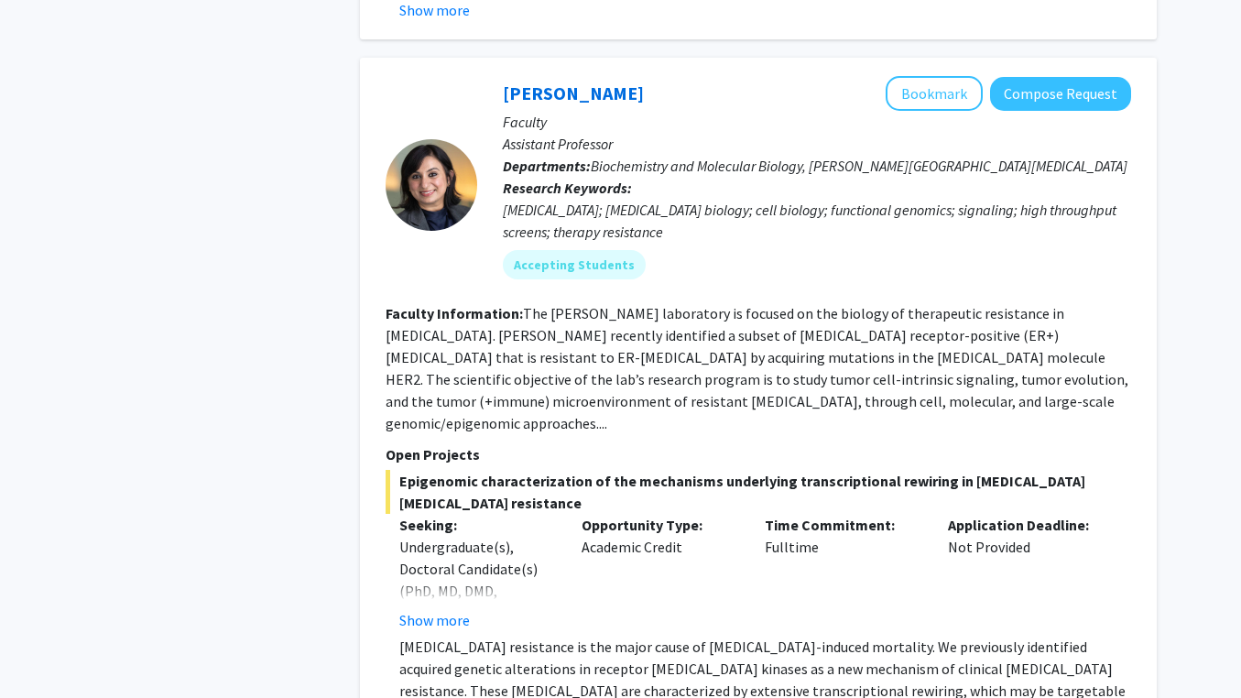
scroll to position [7882, 0]
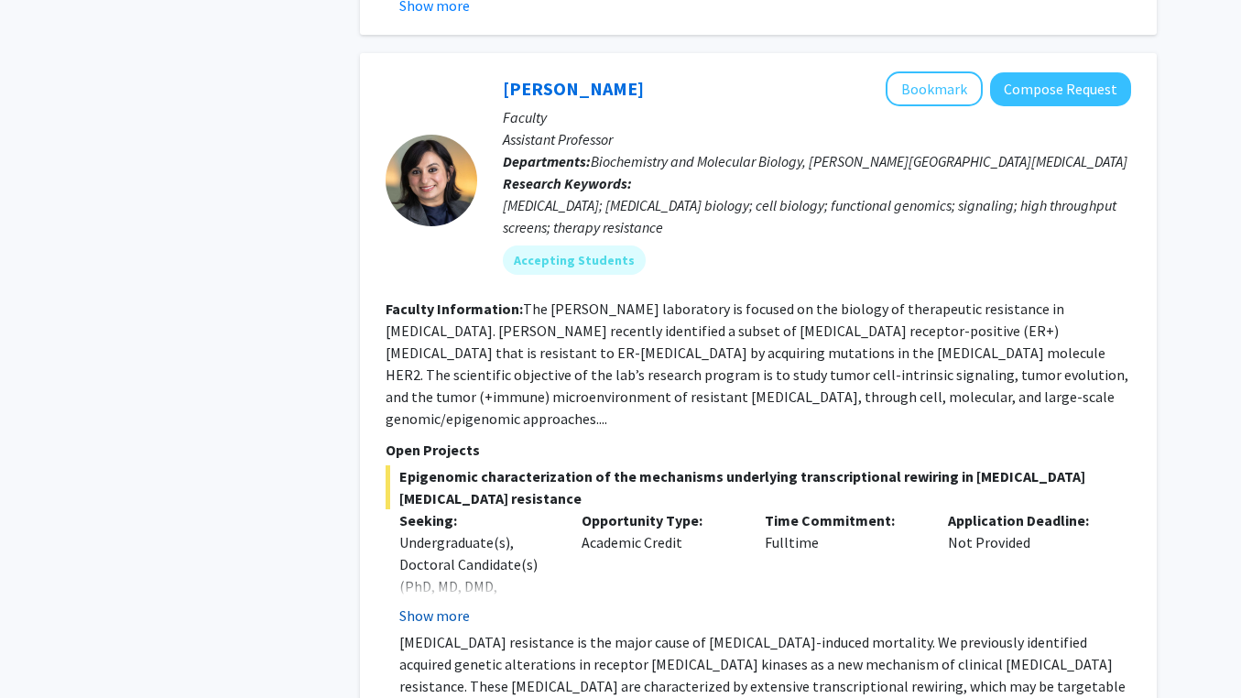
click at [417, 605] on button "Show more" at bounding box center [434, 616] width 71 height 22
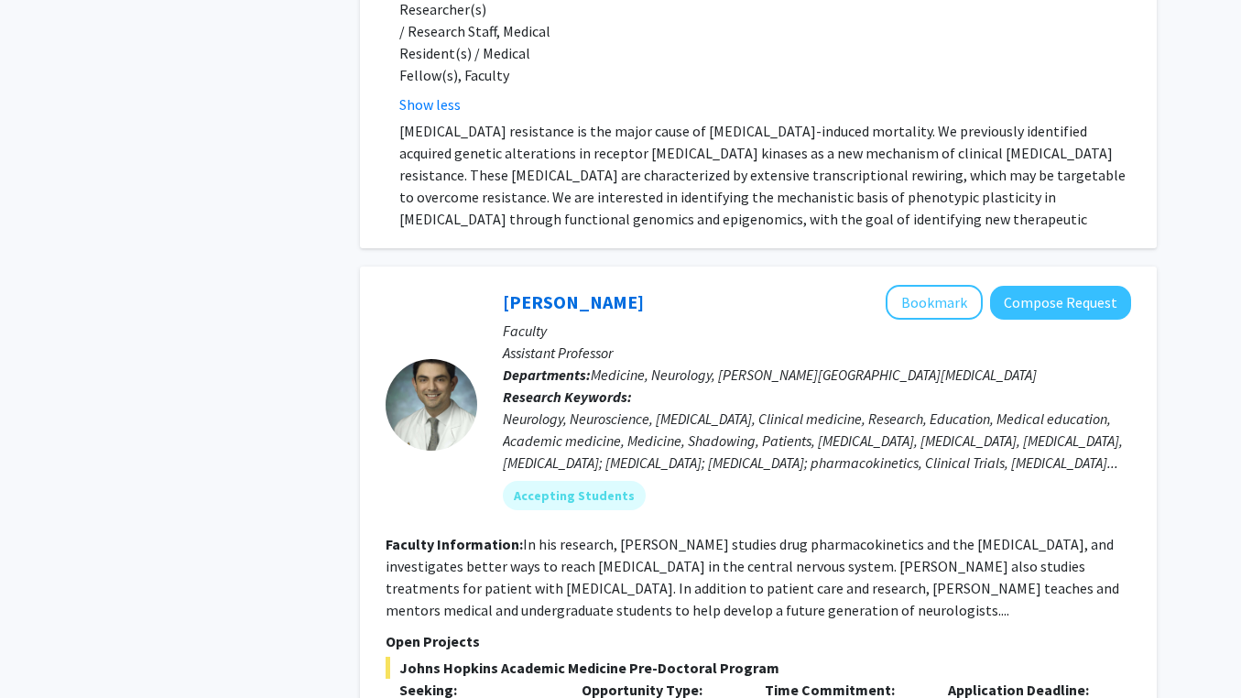
scroll to position [8531, 0]
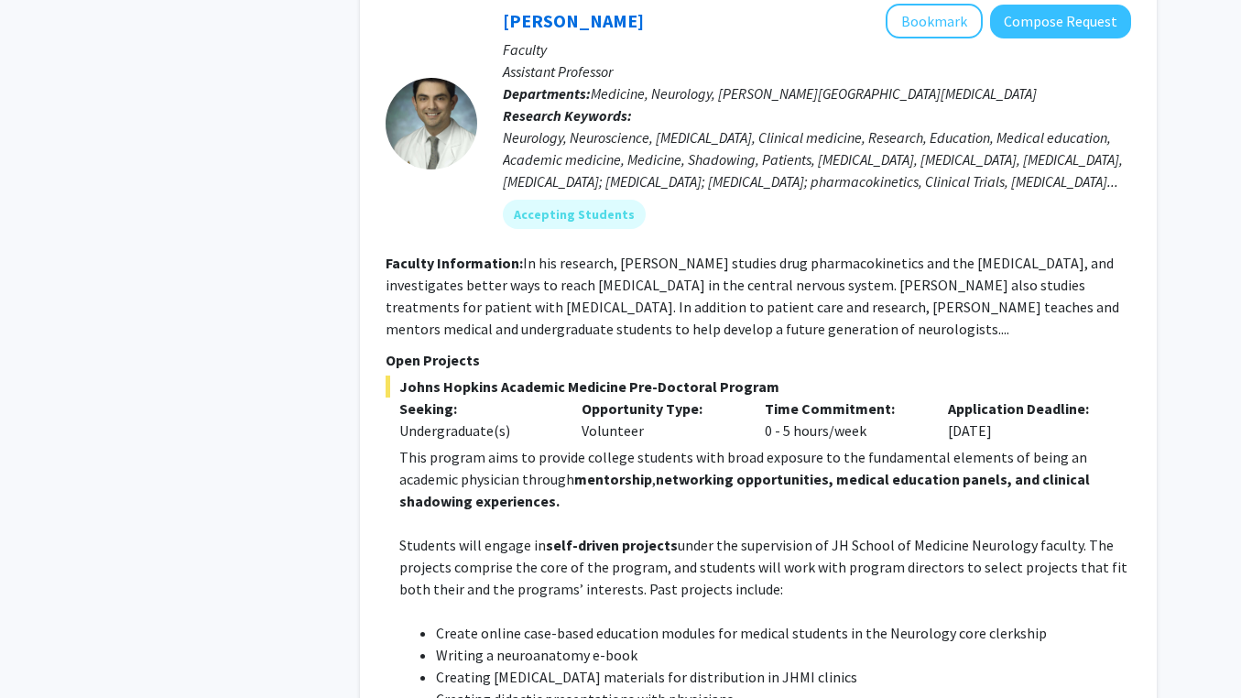
scroll to position [8808, 0]
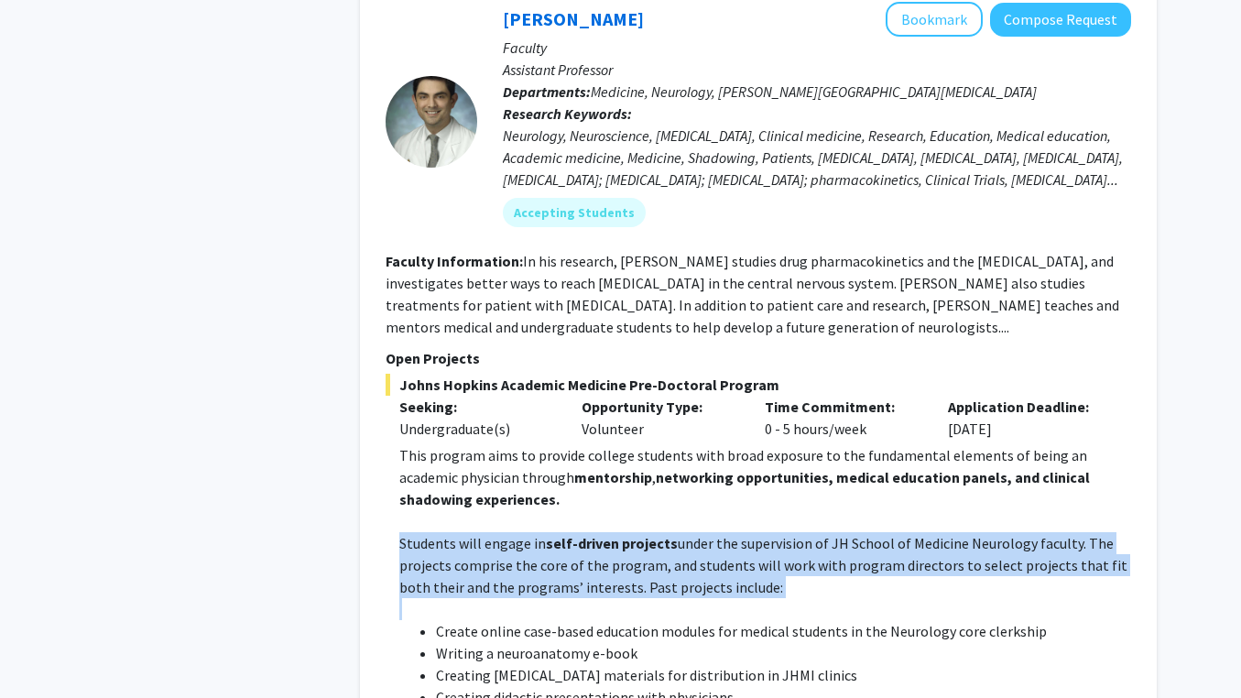
drag, startPoint x: 396, startPoint y: 300, endPoint x: 436, endPoint y: 361, distance: 72.7
click at [435, 598] on p at bounding box center [765, 609] width 732 height 22
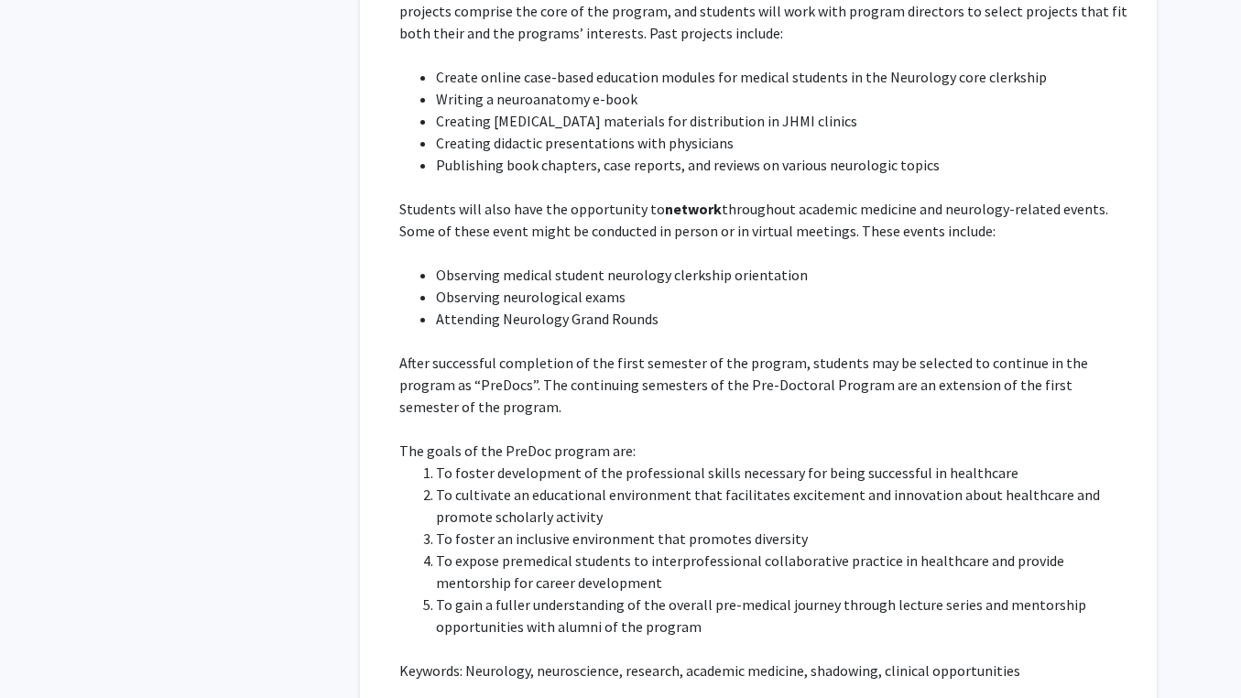
scroll to position [9389, 0]
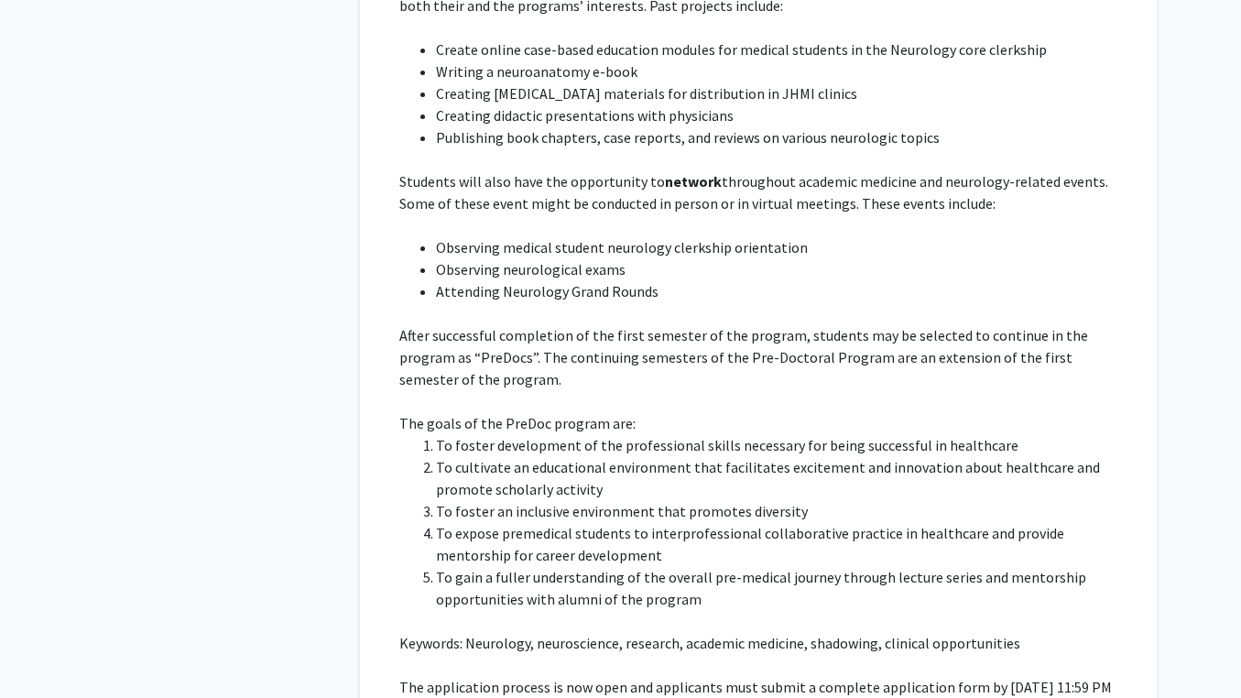
drag, startPoint x: 394, startPoint y: 471, endPoint x: 517, endPoint y: 507, distance: 128.7
click at [517, 507] on fg-read-more "This program aims to provide college students with broad exposure to the fundam…" at bounding box center [759, 317] width 746 height 909
drag, startPoint x: 397, startPoint y: 465, endPoint x: 471, endPoint y: 495, distance: 79.8
click at [471, 495] on fg-read-more "This program aims to provide college students with broad exposure to the fundam…" at bounding box center [759, 317] width 746 height 909
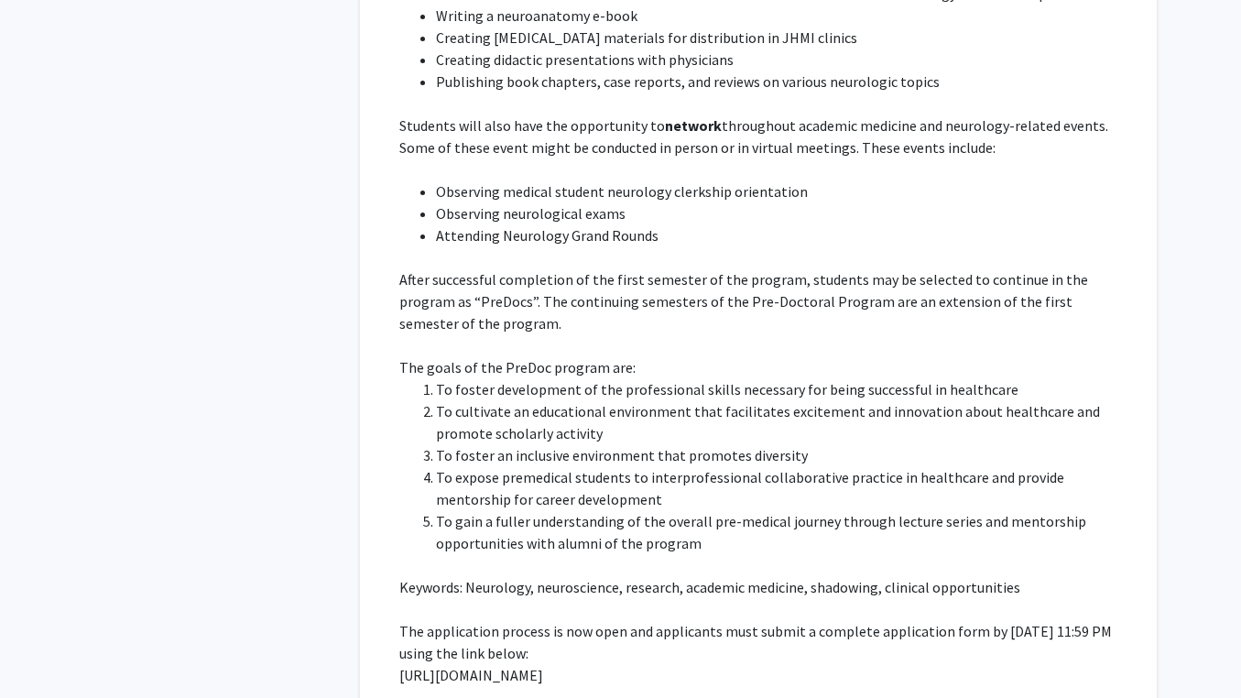
scroll to position [9443, 0]
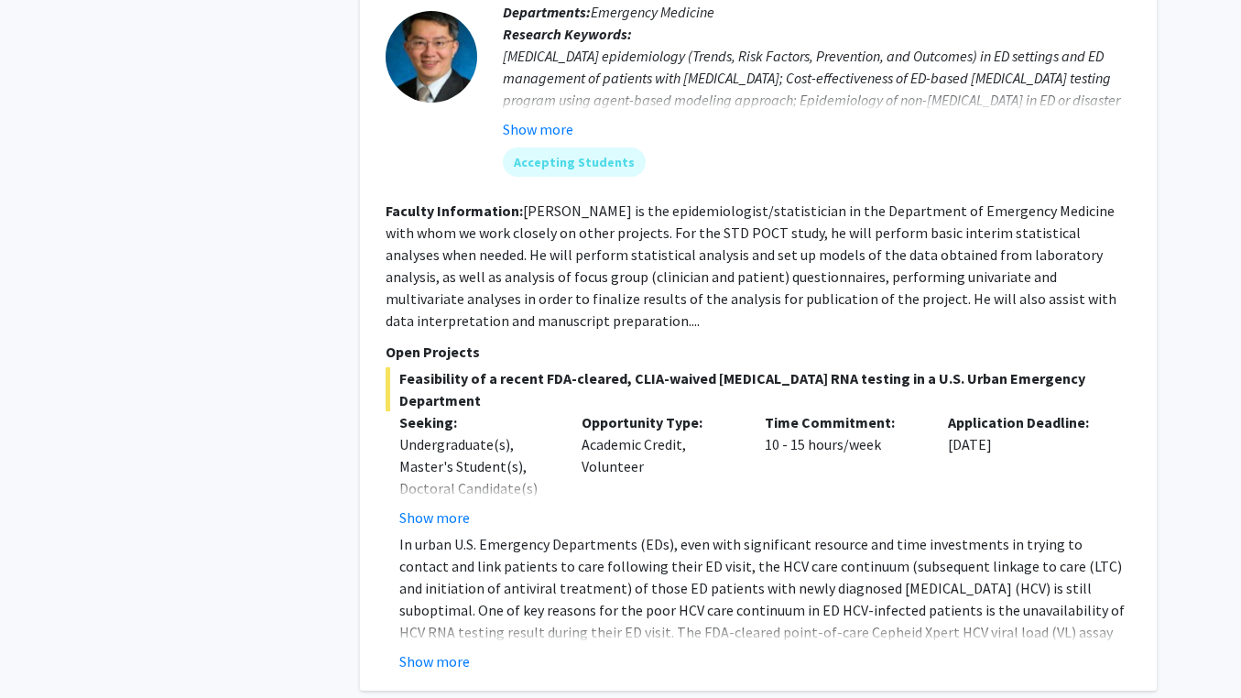
scroll to position [1004, 0]
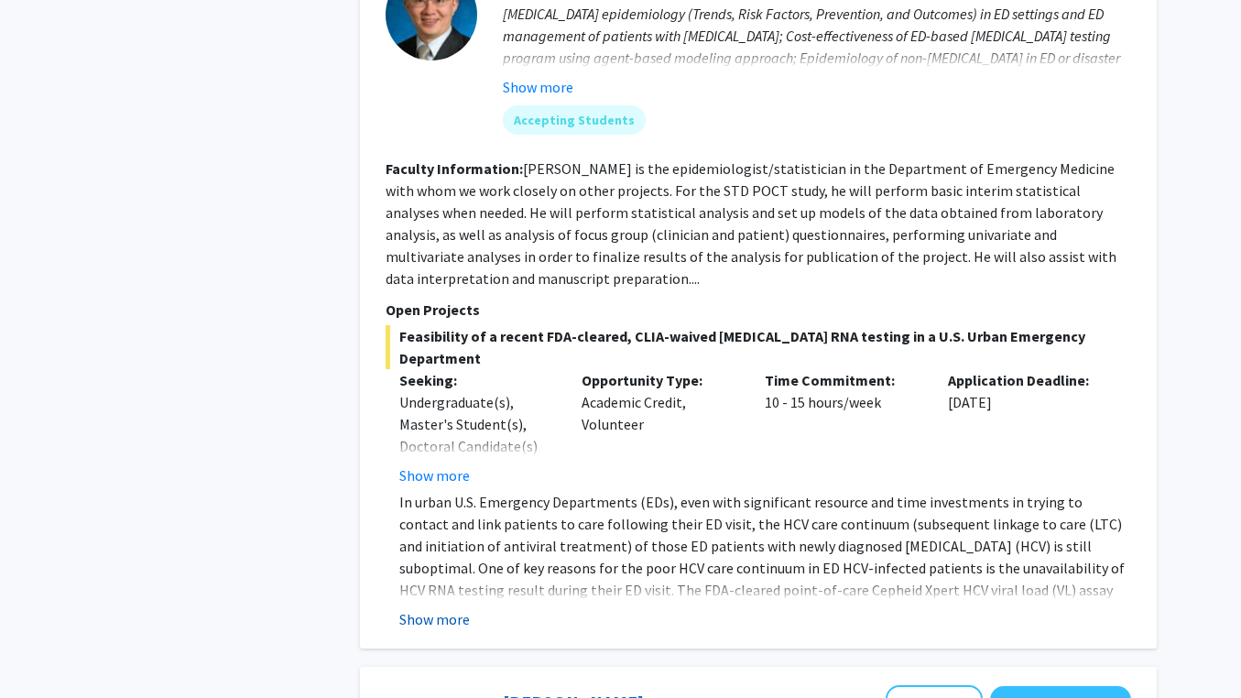
click at [439, 608] on button "Show more" at bounding box center [434, 619] width 71 height 22
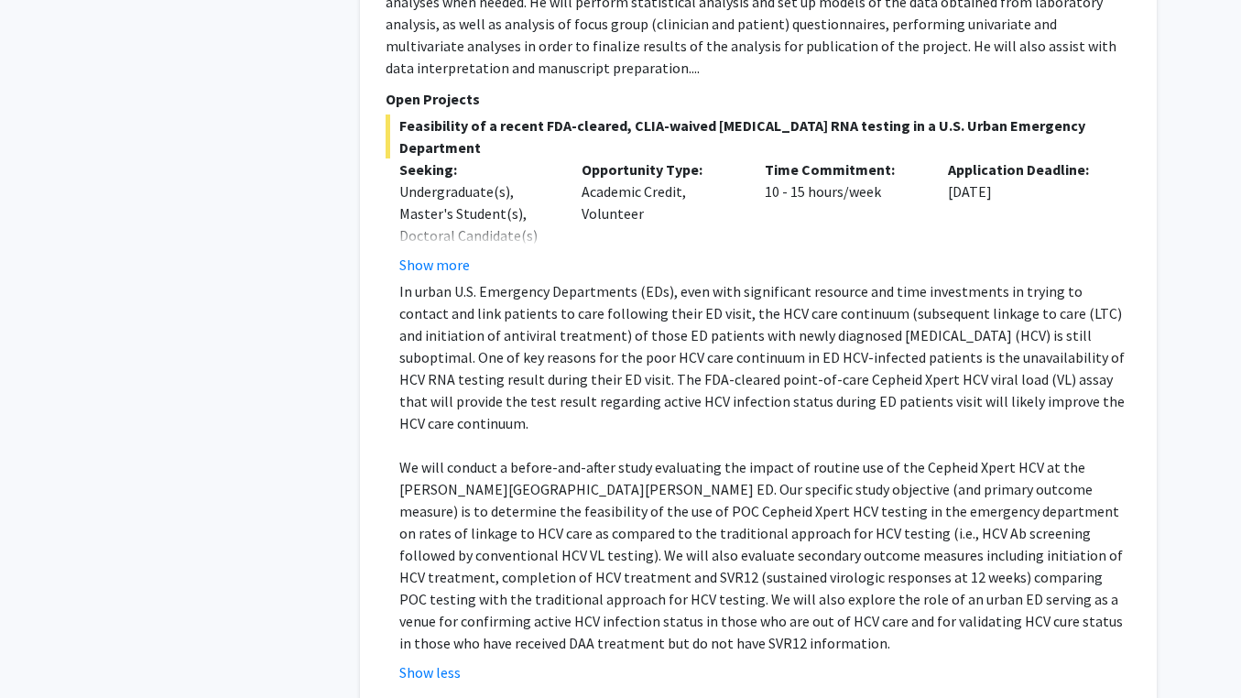
scroll to position [1234, 0]
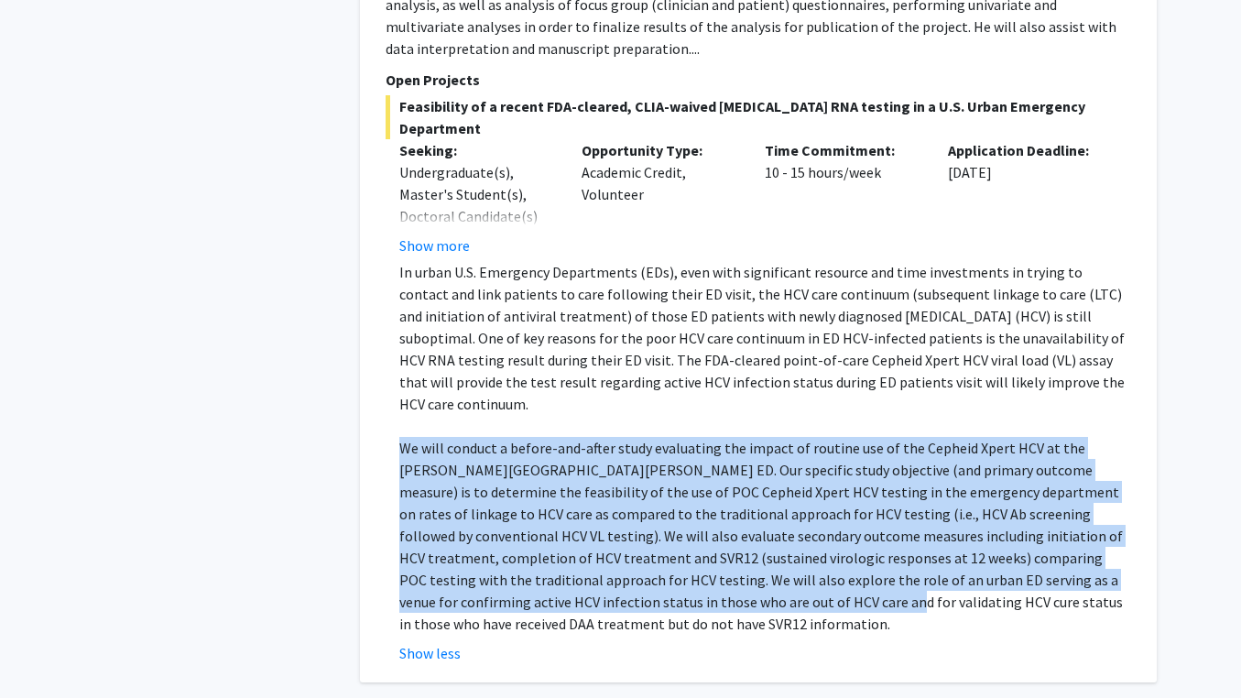
drag, startPoint x: 390, startPoint y: 377, endPoint x: 599, endPoint y: 535, distance: 261.6
click at [599, 535] on fg-read-more "In urban U.S. Emergency Departments (EDs), even with significant resource and t…" at bounding box center [759, 462] width 746 height 403
click at [599, 535] on p "We will conduct a before-and-after study evaluating the impact of routine use o…" at bounding box center [765, 536] width 732 height 198
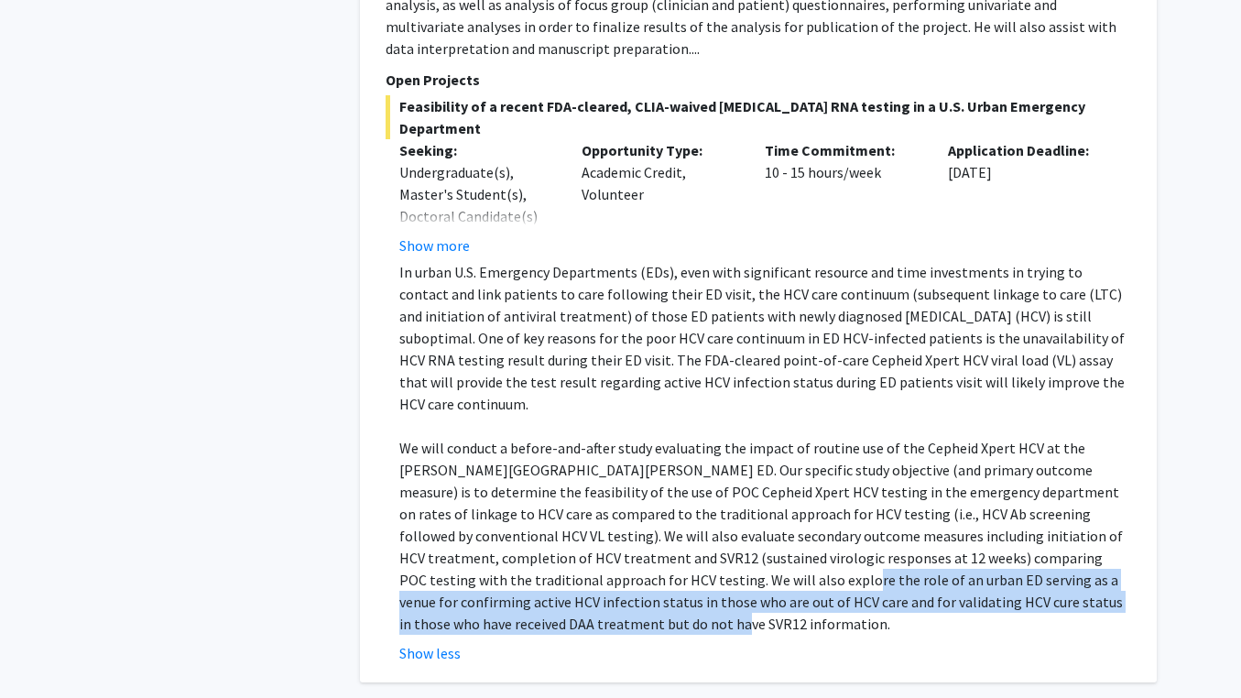
drag, startPoint x: 577, startPoint y: 514, endPoint x: 735, endPoint y: 554, distance: 163.5
click at [735, 554] on p "We will conduct a before-and-after study evaluating the impact of routine use o…" at bounding box center [765, 536] width 732 height 198
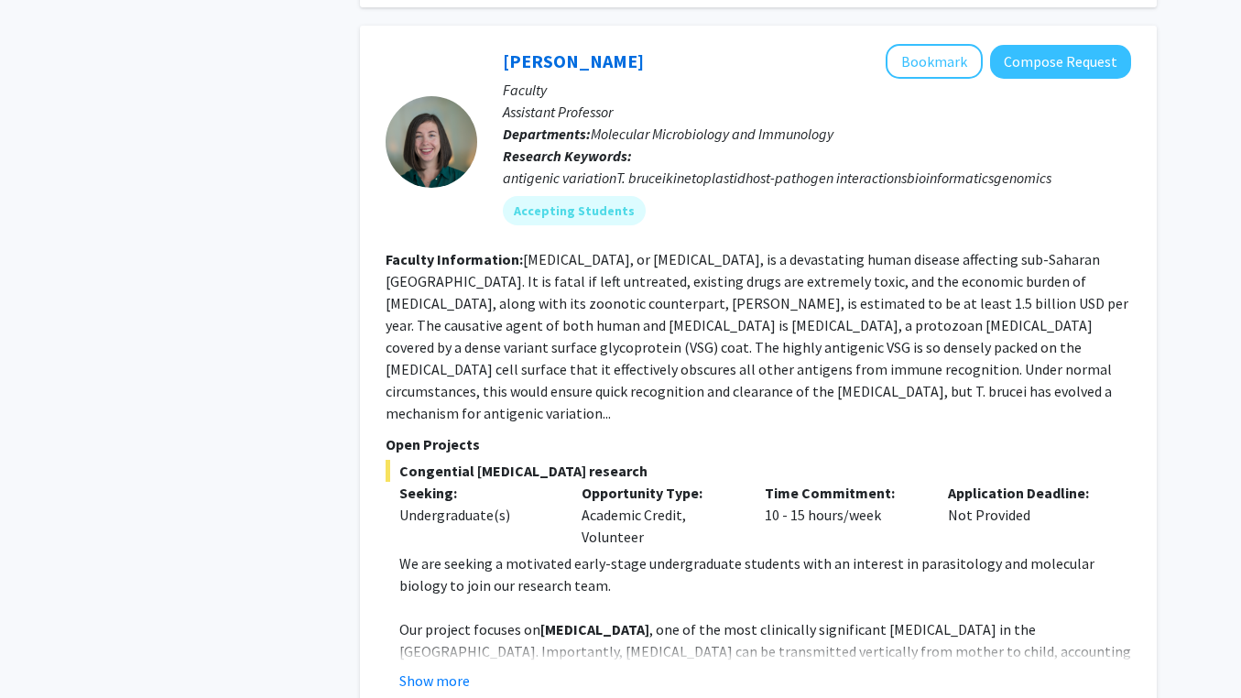
scroll to position [1935, 0]
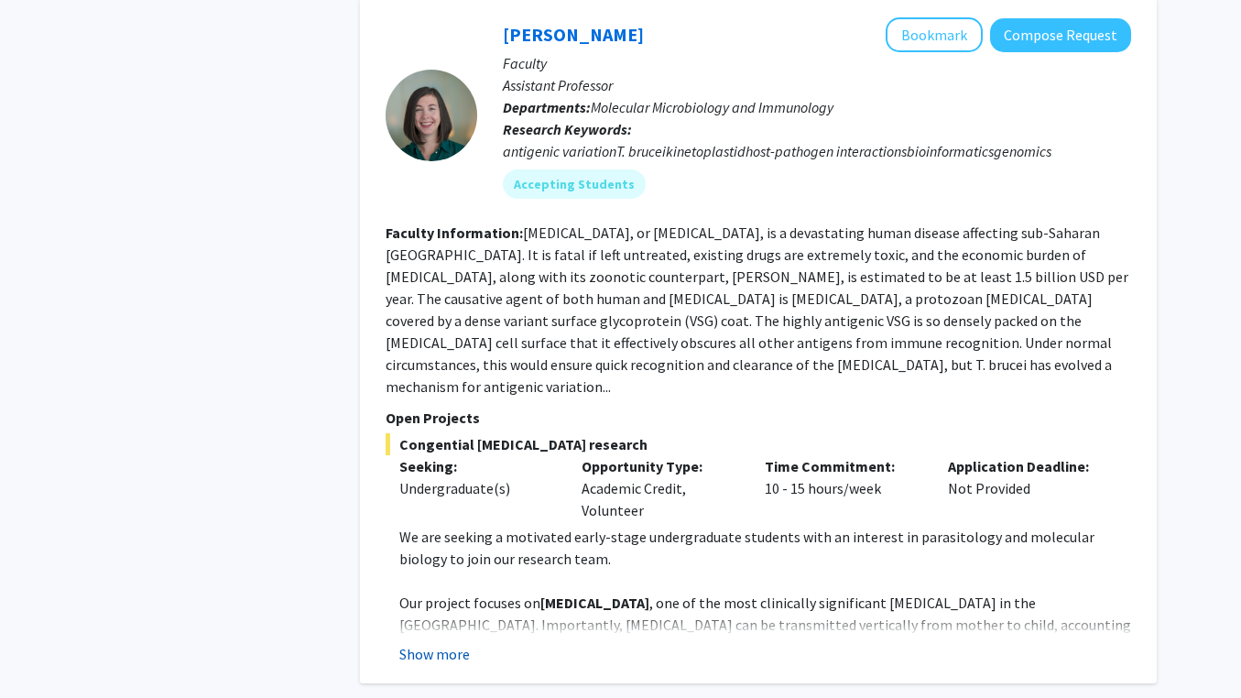
click at [462, 643] on button "Show more" at bounding box center [434, 654] width 71 height 22
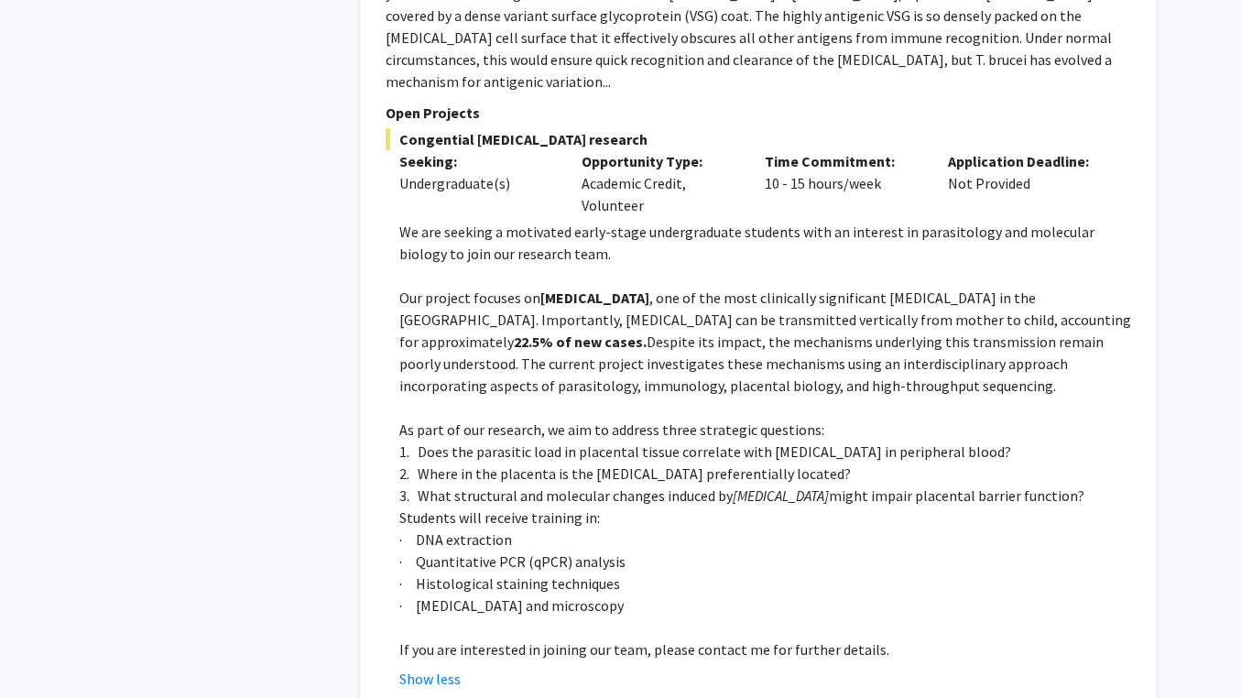
scroll to position [2242, 0]
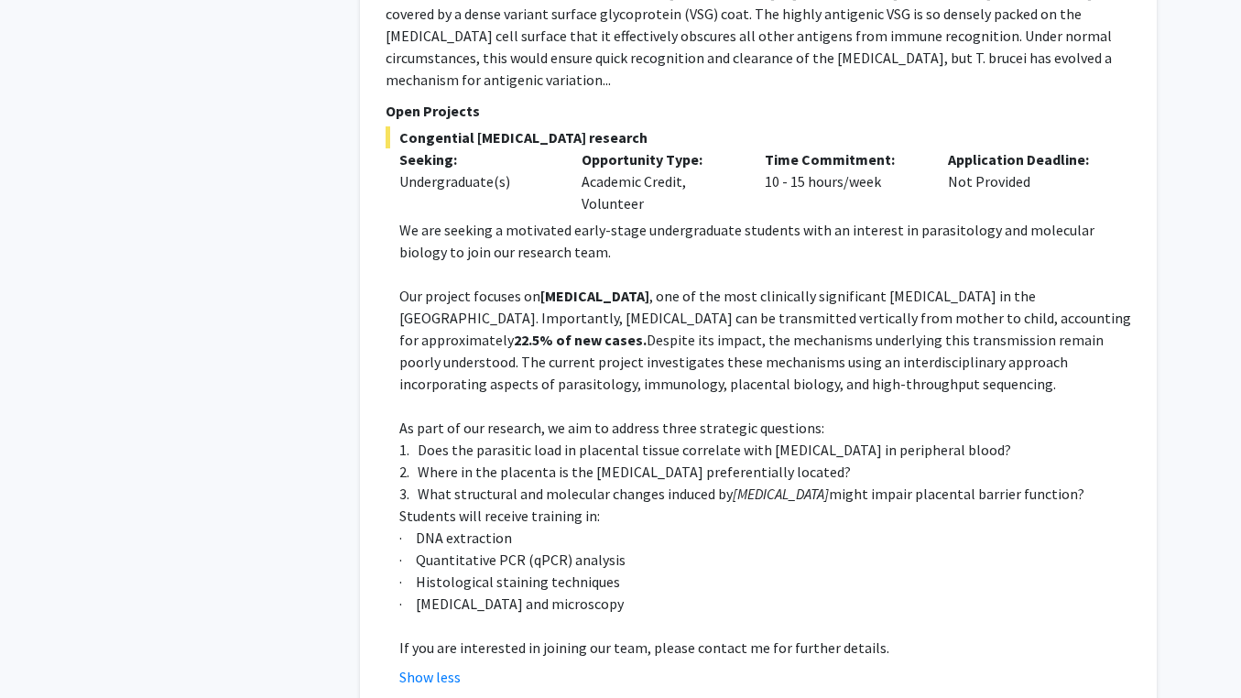
drag, startPoint x: 398, startPoint y: 212, endPoint x: 685, endPoint y: 526, distance: 424.6
click at [684, 526] on fg-read-more "We are seeking a motivated early-stage undergraduate students with an interest …" at bounding box center [759, 453] width 746 height 469
click at [685, 593] on p "· [MEDICAL_DATA] and microscopy" at bounding box center [765, 604] width 732 height 22
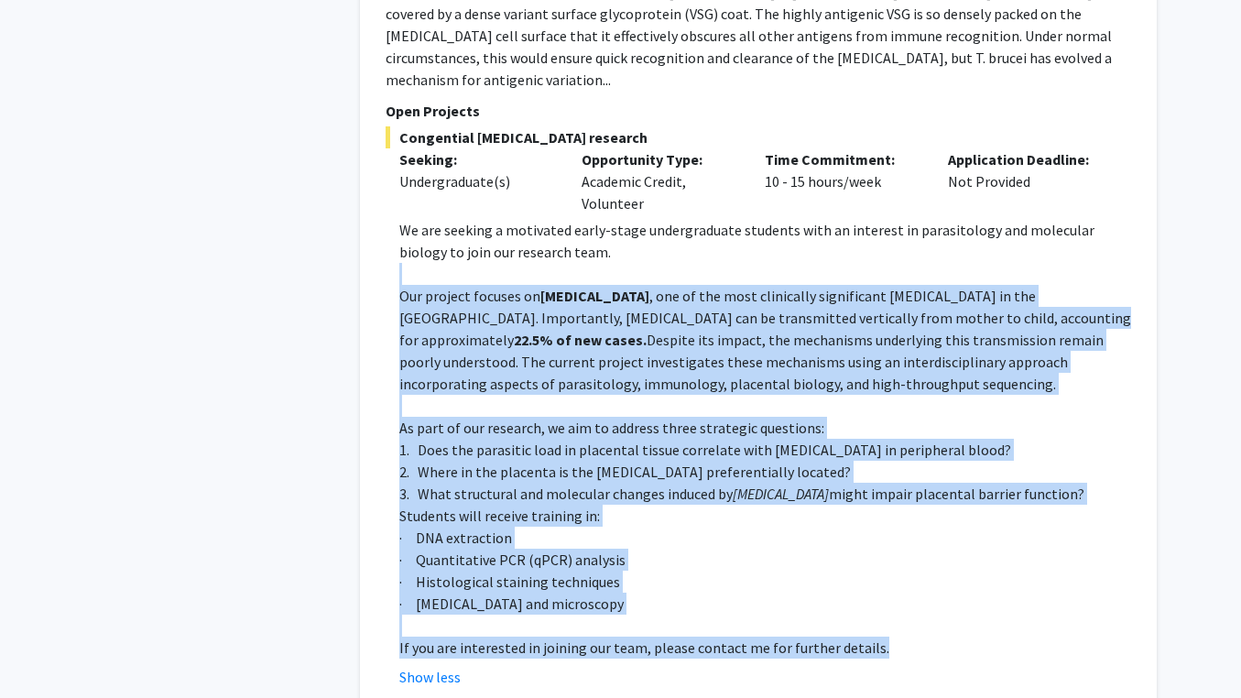
drag, startPoint x: 869, startPoint y: 561, endPoint x: 608, endPoint y: 179, distance: 463.4
click at [608, 219] on div "We are seeking a motivated early-stage undergraduate students with an interest …" at bounding box center [765, 439] width 732 height 440
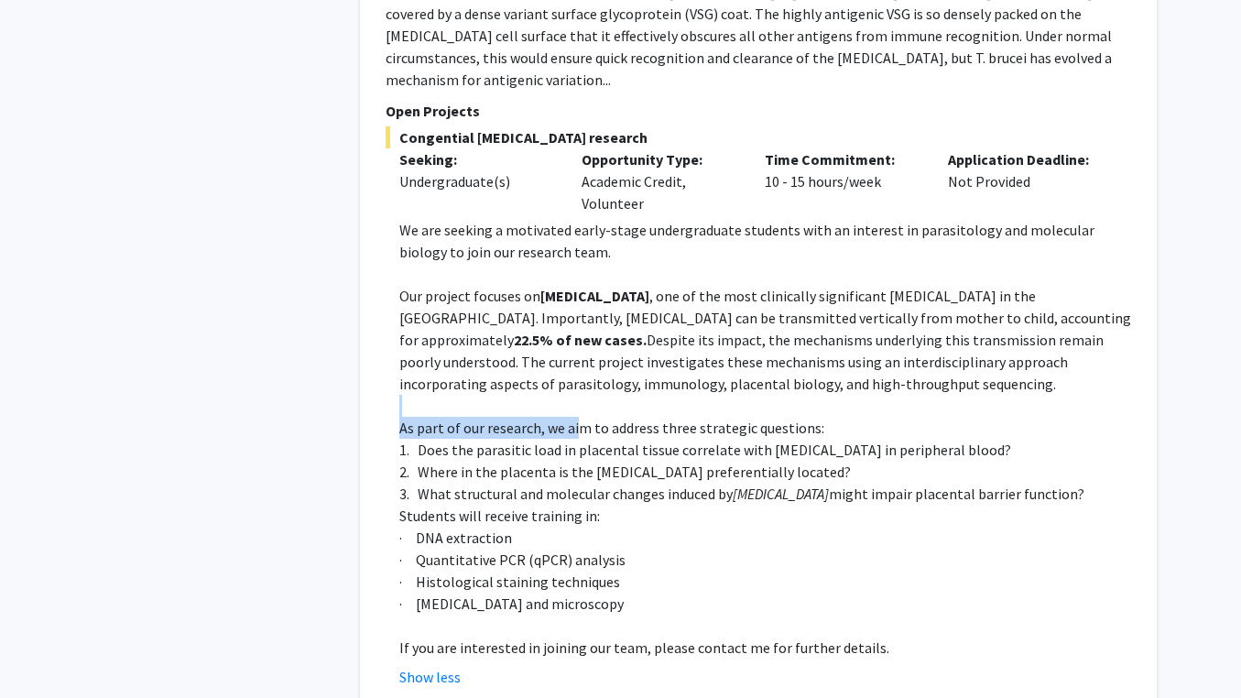
click at [577, 332] on div "We are seeking a motivated early-stage undergraduate students with an interest …" at bounding box center [765, 439] width 732 height 440
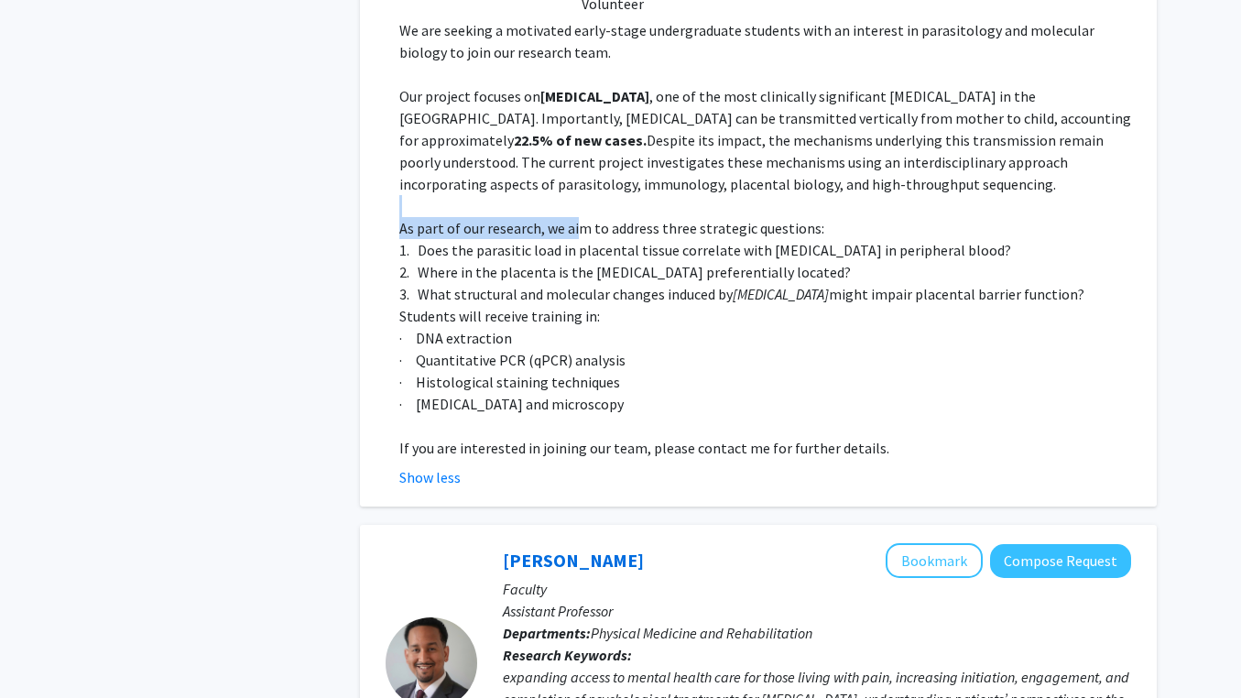
click at [577, 415] on p at bounding box center [765, 426] width 732 height 22
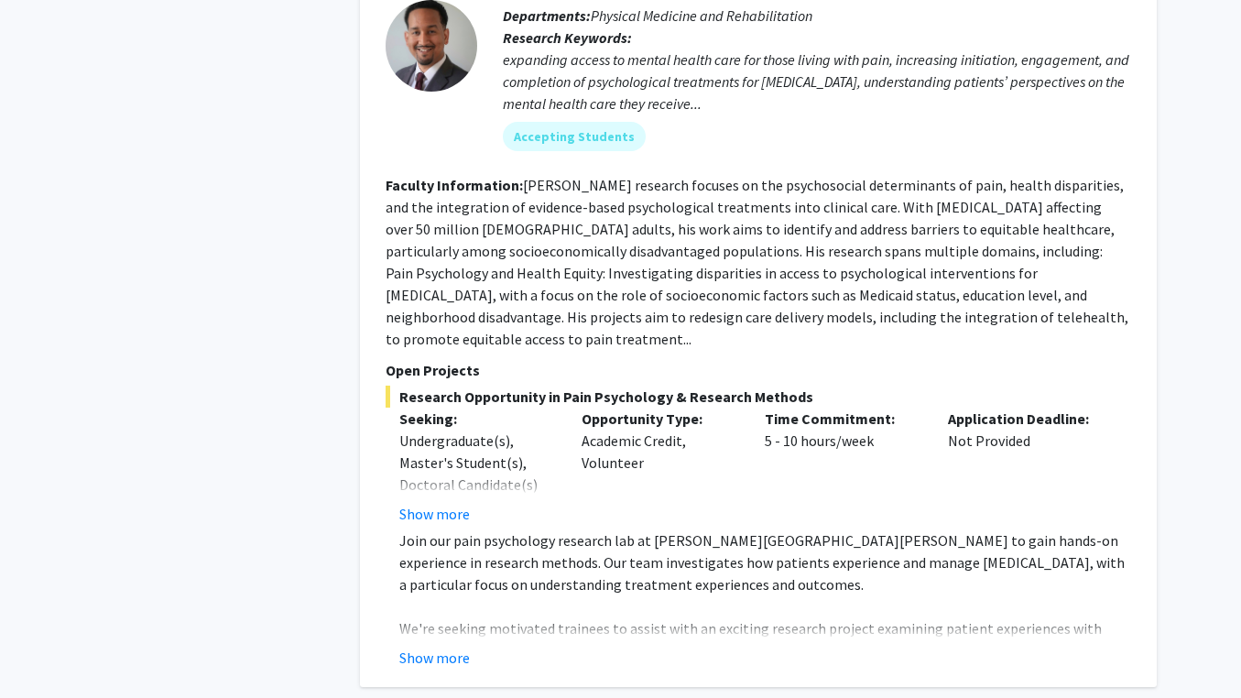
scroll to position [3082, 0]
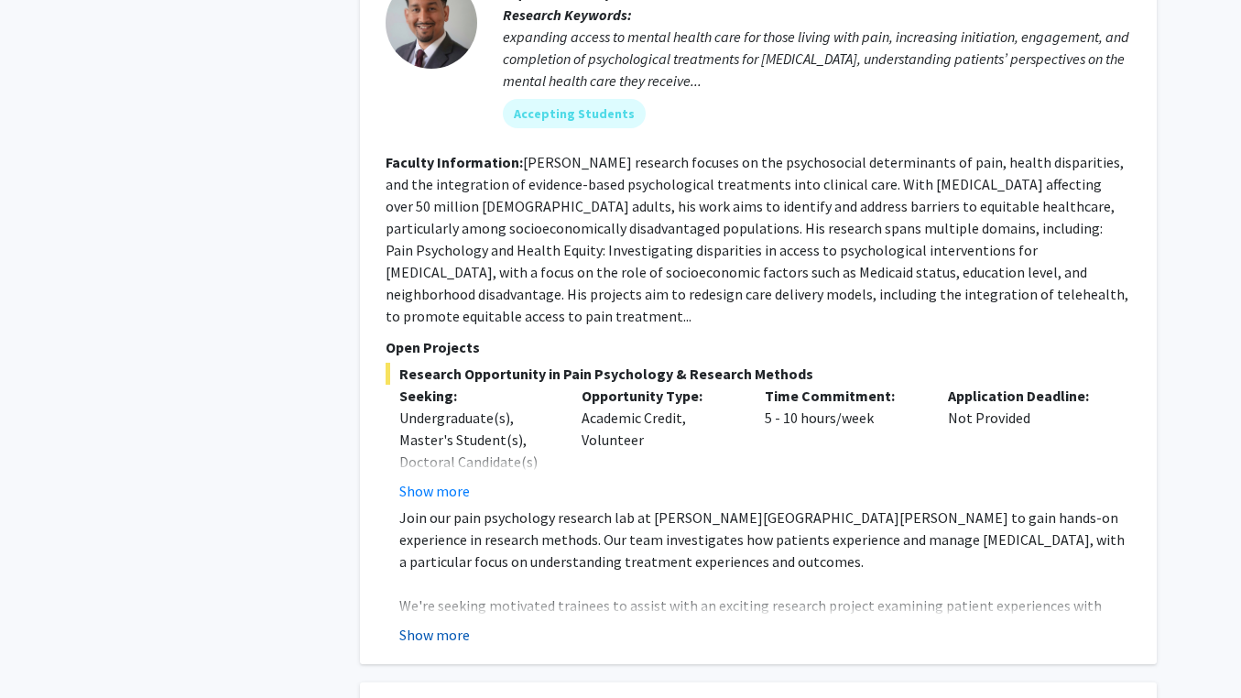
click at [459, 624] on button "Show more" at bounding box center [434, 635] width 71 height 22
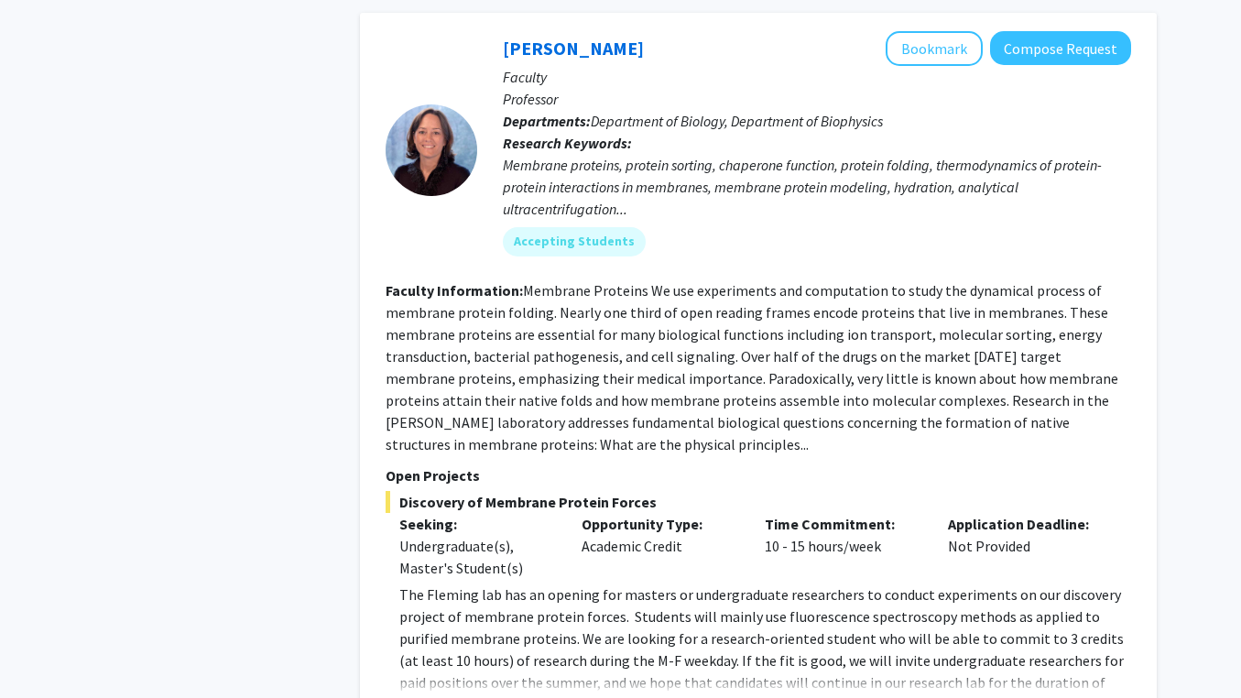
scroll to position [5336, 0]
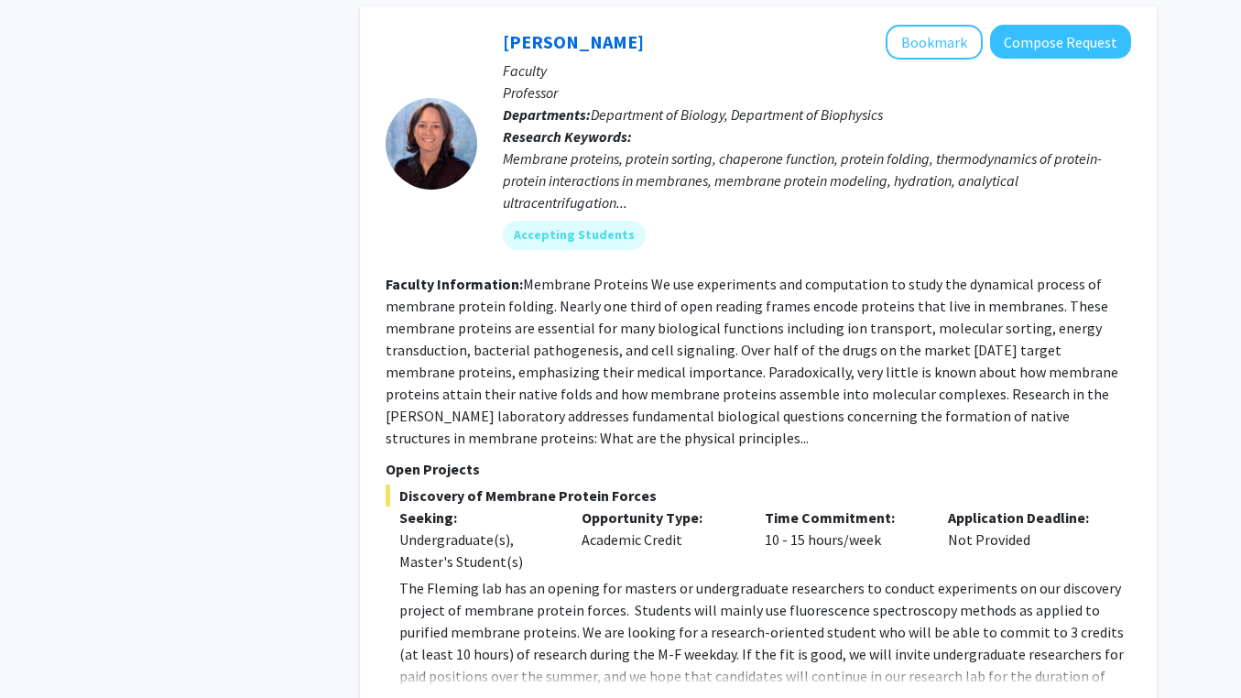
click at [445, 694] on button "Show more" at bounding box center [434, 705] width 71 height 22
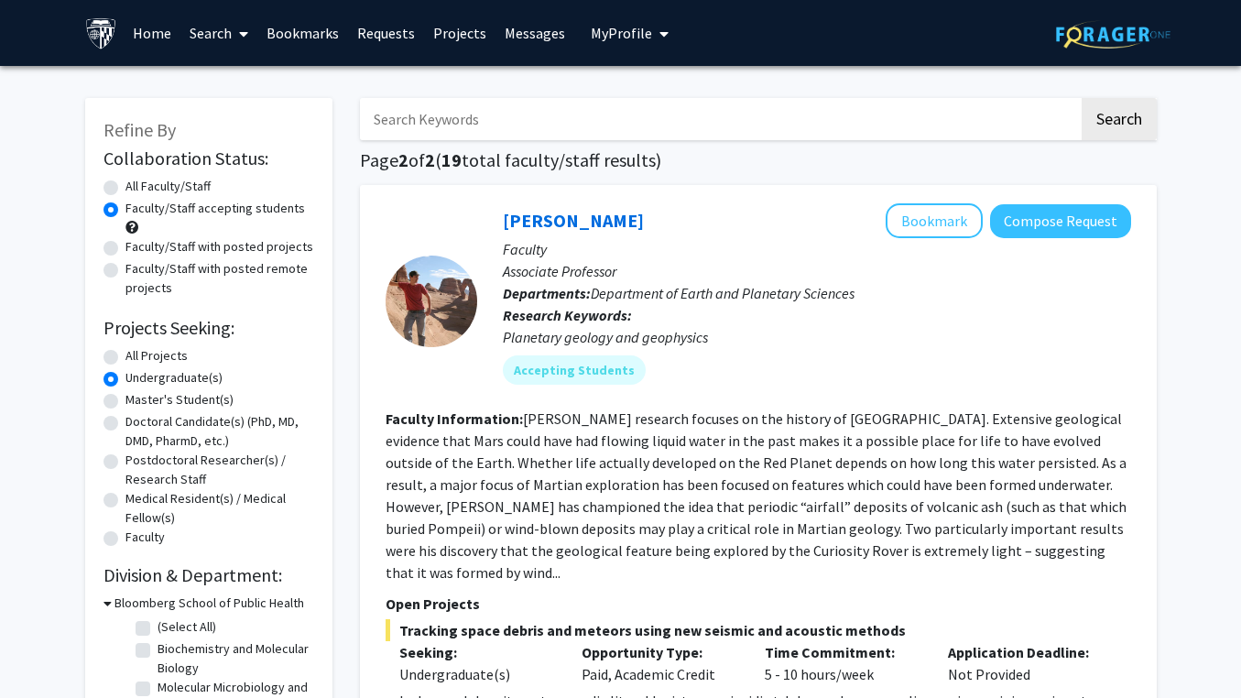
scroll to position [0, 0]
